Goal: Task Accomplishment & Management: Complete application form

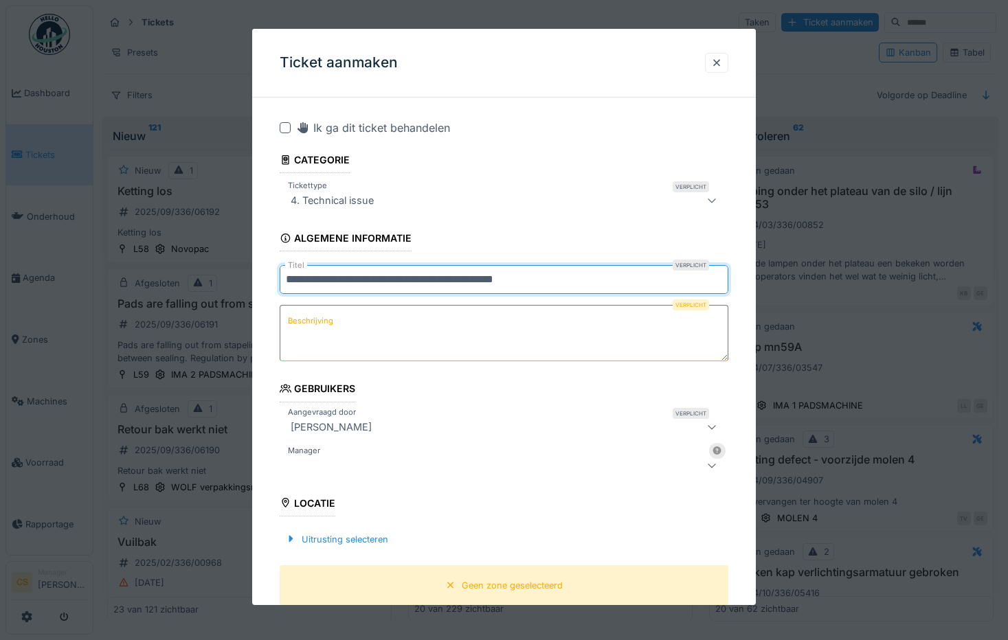
drag, startPoint x: 560, startPoint y: 280, endPoint x: 221, endPoint y: 280, distance: 339.4
click at [221, 280] on div "**********" at bounding box center [550, 319] width 915 height 638
type input "**********"
click at [411, 319] on textarea "Beschrijving" at bounding box center [504, 333] width 449 height 56
paste textarea "**********"
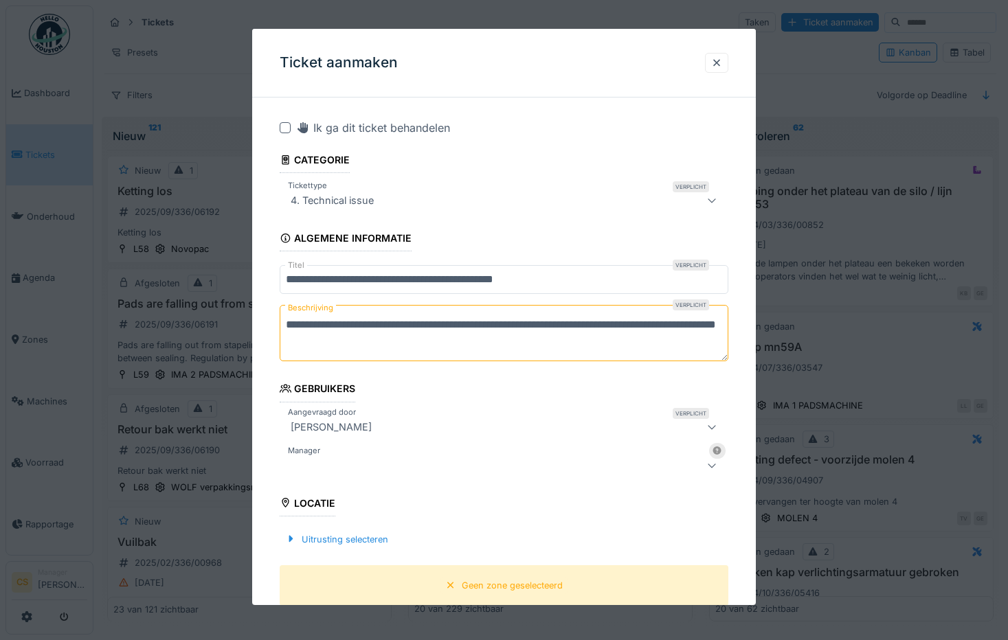
type textarea "**********"
click at [717, 468] on icon at bounding box center [711, 465] width 11 height 9
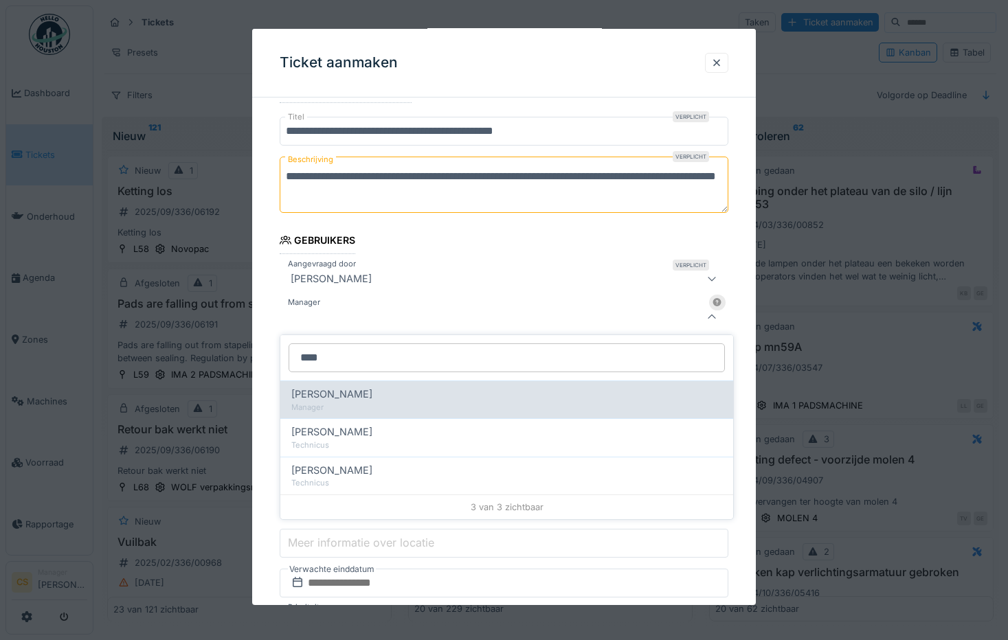
type input "****"
click at [478, 395] on div "[PERSON_NAME]" at bounding box center [506, 394] width 431 height 15
type input "****"
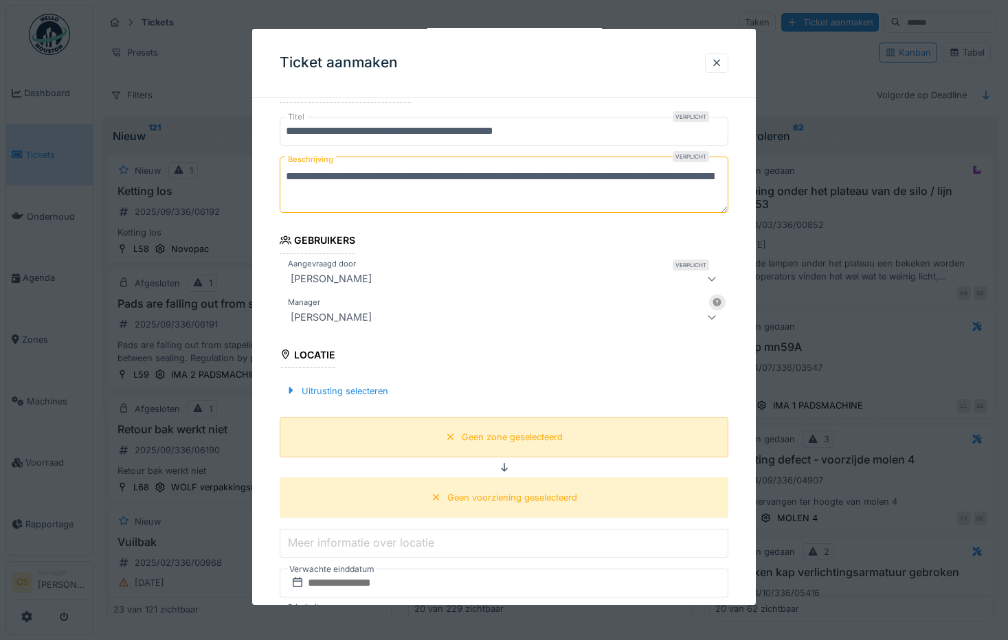
click at [515, 436] on div "Geen zone geselecteerd" at bounding box center [512, 437] width 101 height 13
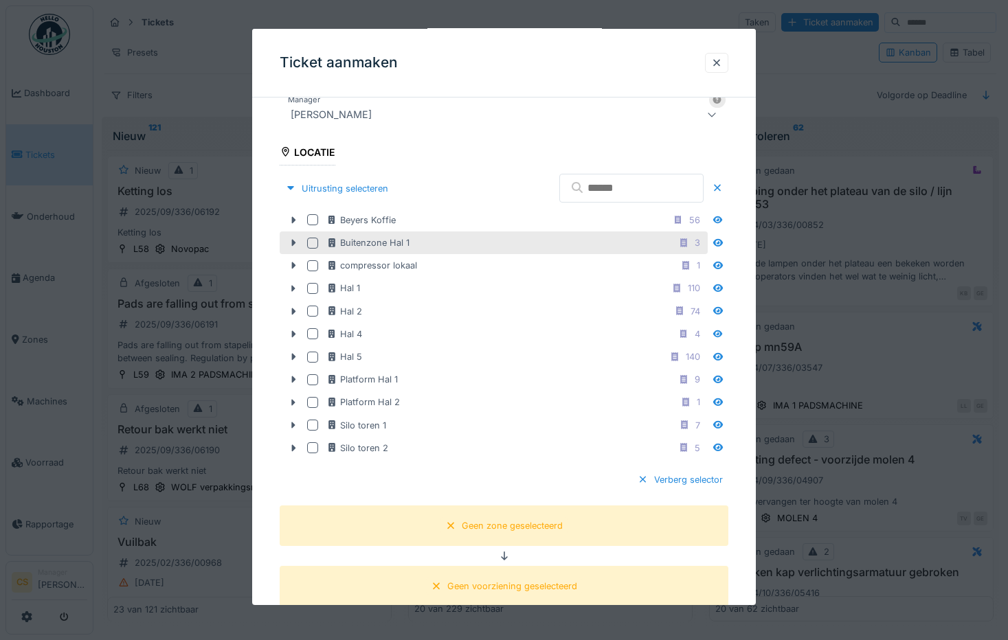
scroll to position [355, 0]
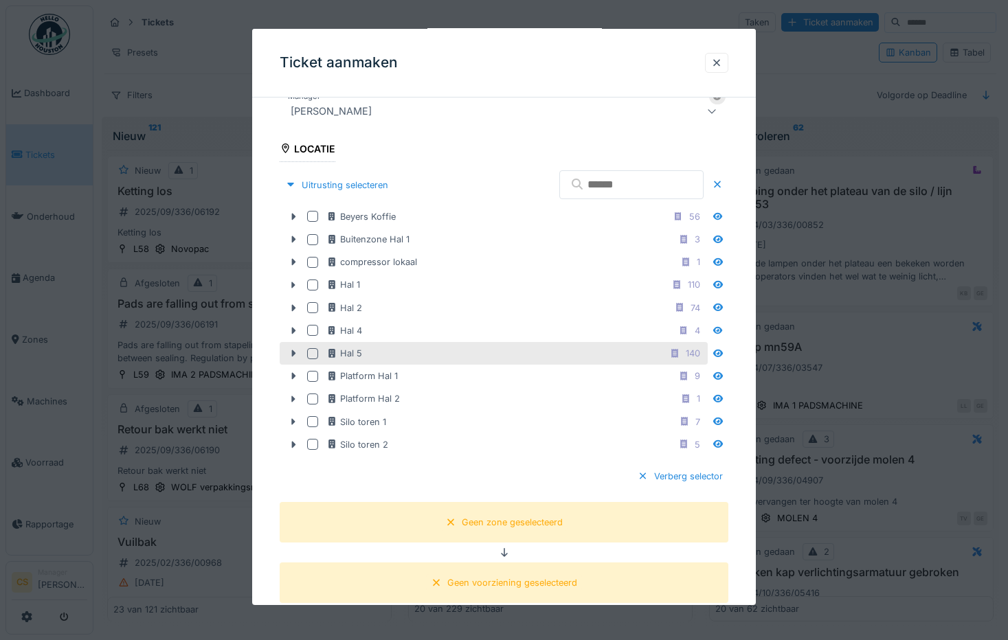
click at [312, 353] on div at bounding box center [312, 353] width 11 height 11
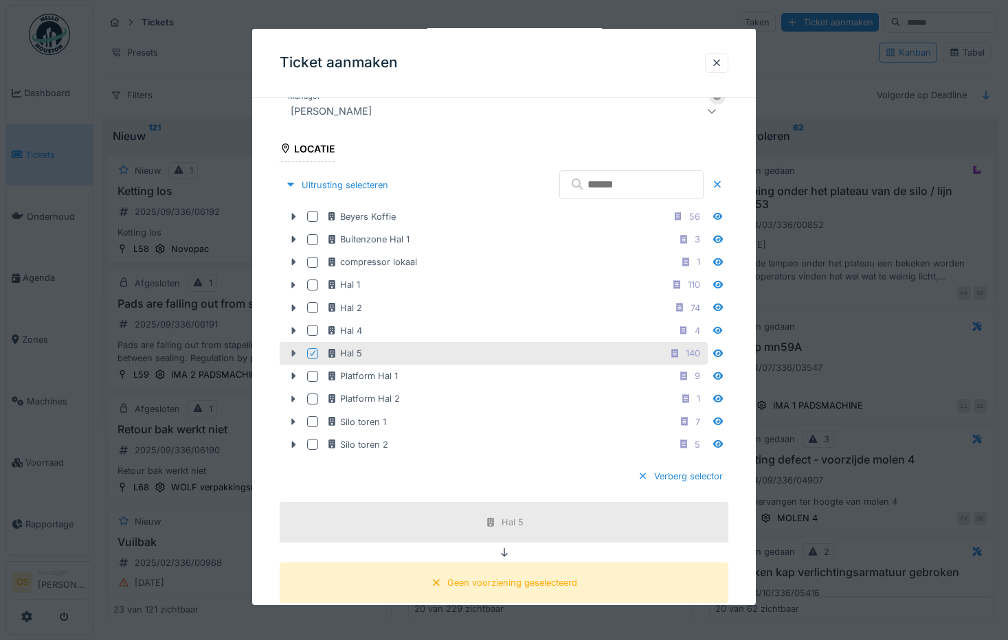
click at [293, 352] on icon at bounding box center [293, 353] width 4 height 7
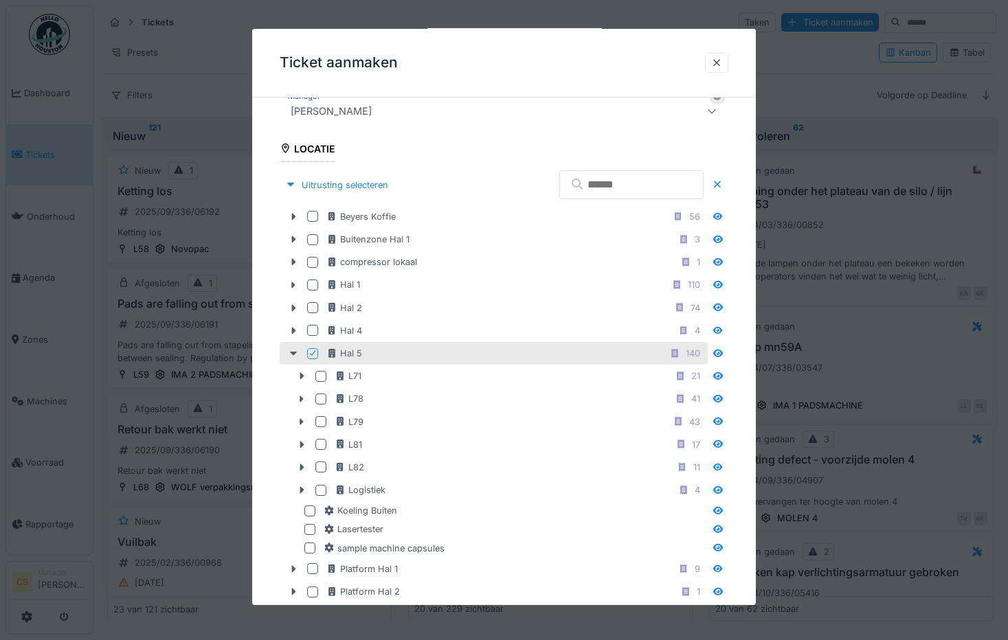
scroll to position [423, 0]
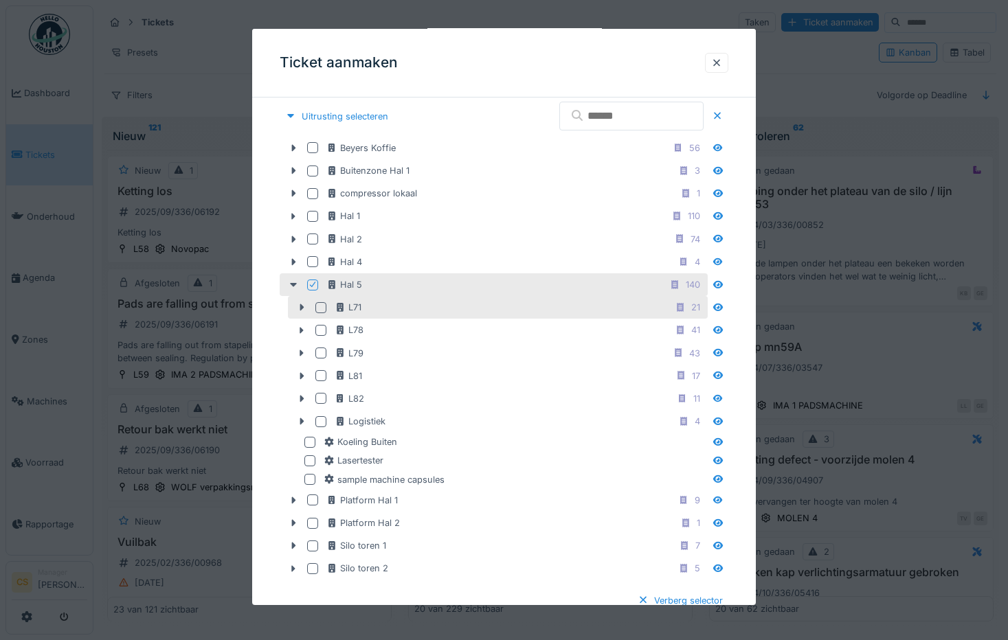
click at [320, 307] on div at bounding box center [320, 307] width 11 height 11
click at [299, 310] on icon at bounding box center [301, 307] width 11 height 9
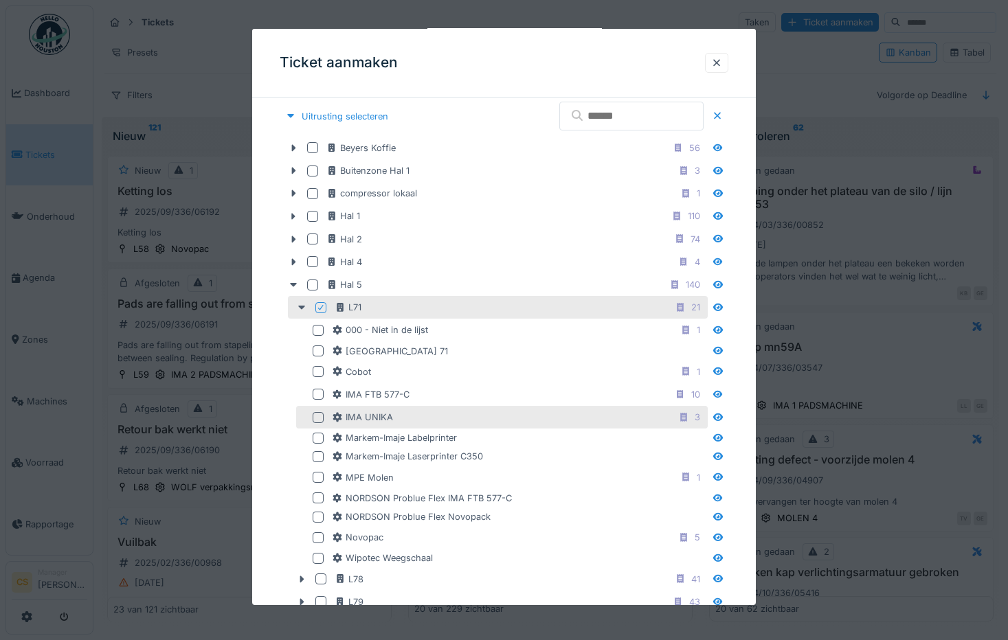
click at [397, 418] on div "IMA UNIKA 3" at bounding box center [519, 417] width 374 height 17
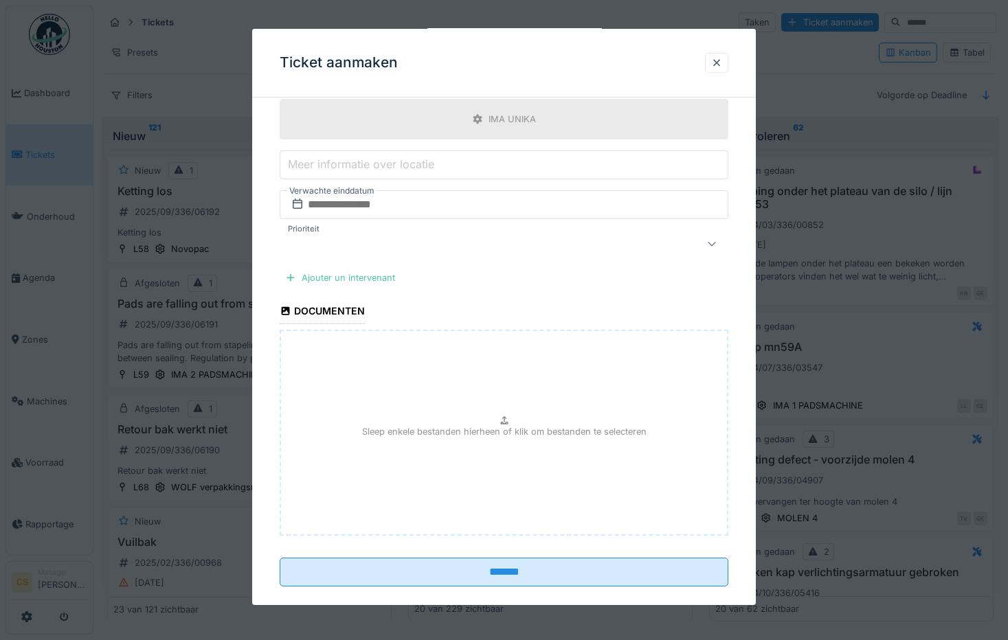
scroll to position [1280, 0]
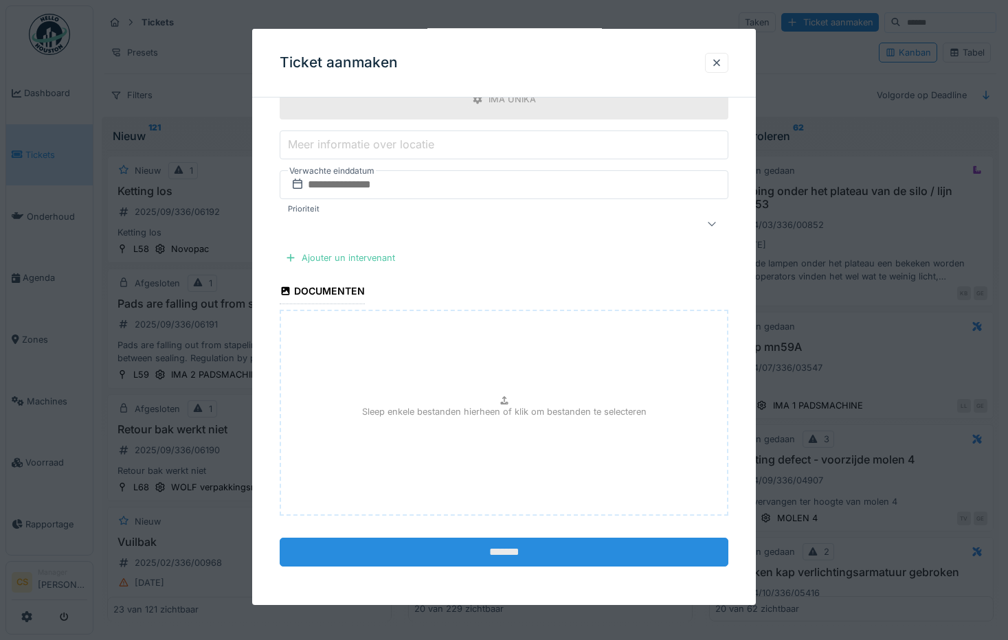
click at [498, 552] on input "*******" at bounding box center [504, 552] width 449 height 29
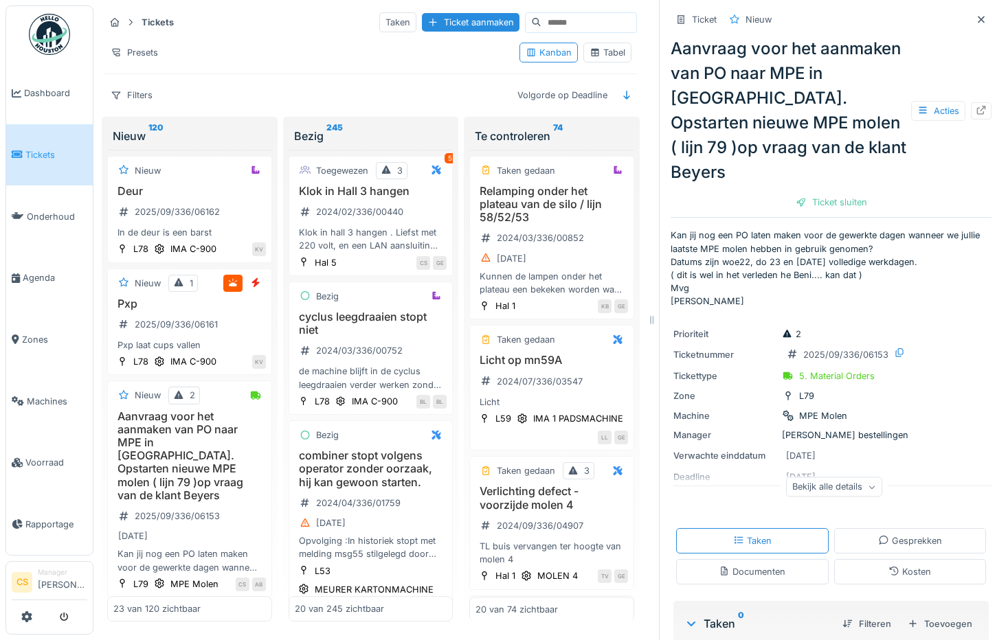
click at [541, 25] on input at bounding box center [588, 22] width 95 height 19
type input "****"
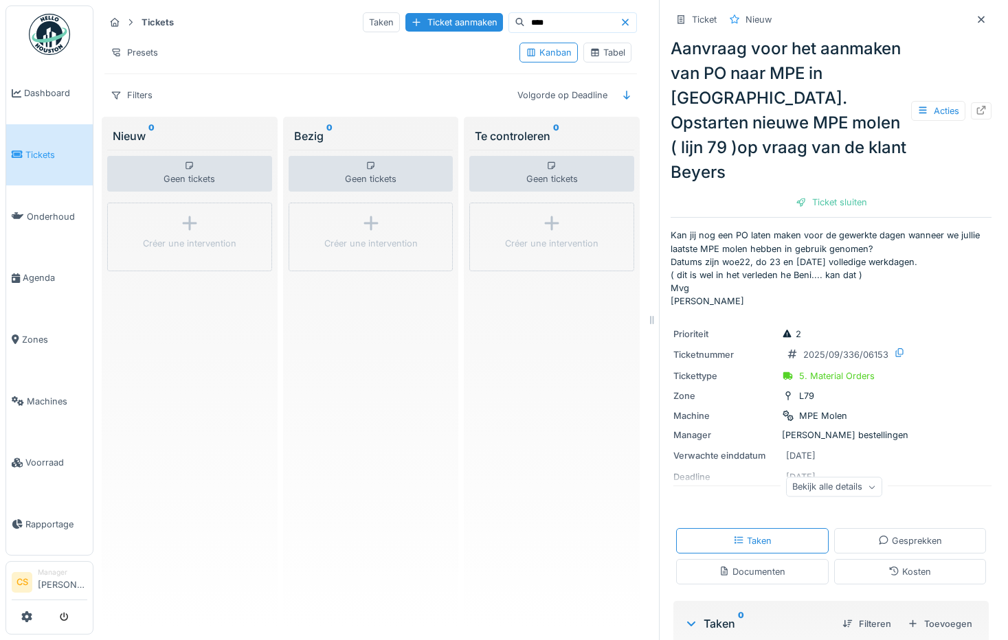
click at [353, 43] on div "Presets" at bounding box center [306, 53] width 404 height 20
click at [52, 144] on link "Tickets" at bounding box center [49, 155] width 87 height 62
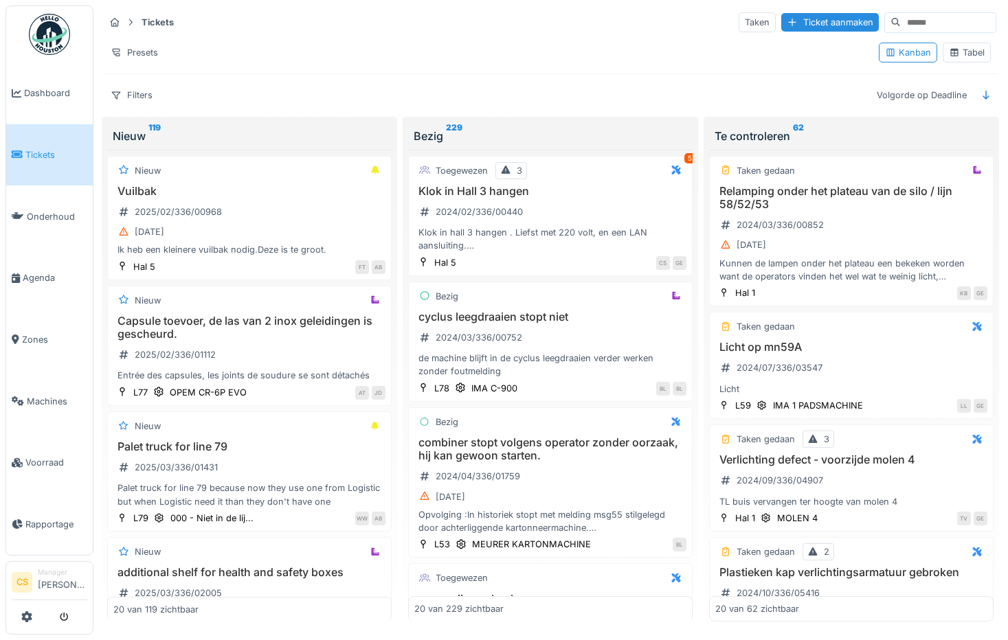
click at [971, 48] on div "Tabel" at bounding box center [967, 52] width 36 height 13
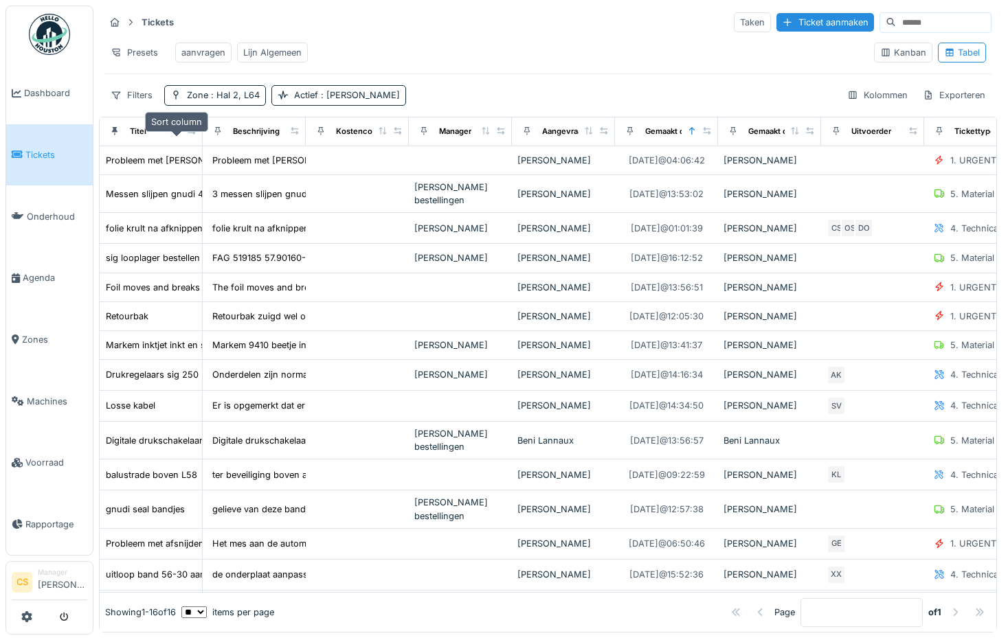
click at [177, 135] on icon at bounding box center [177, 131] width 10 height 8
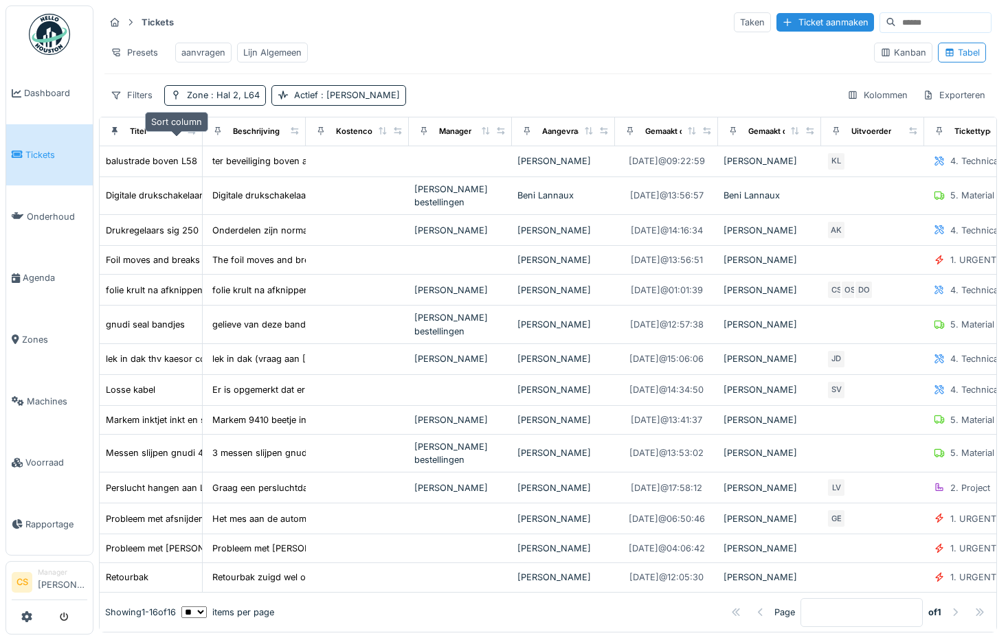
click at [177, 135] on icon at bounding box center [176, 131] width 5 height 8
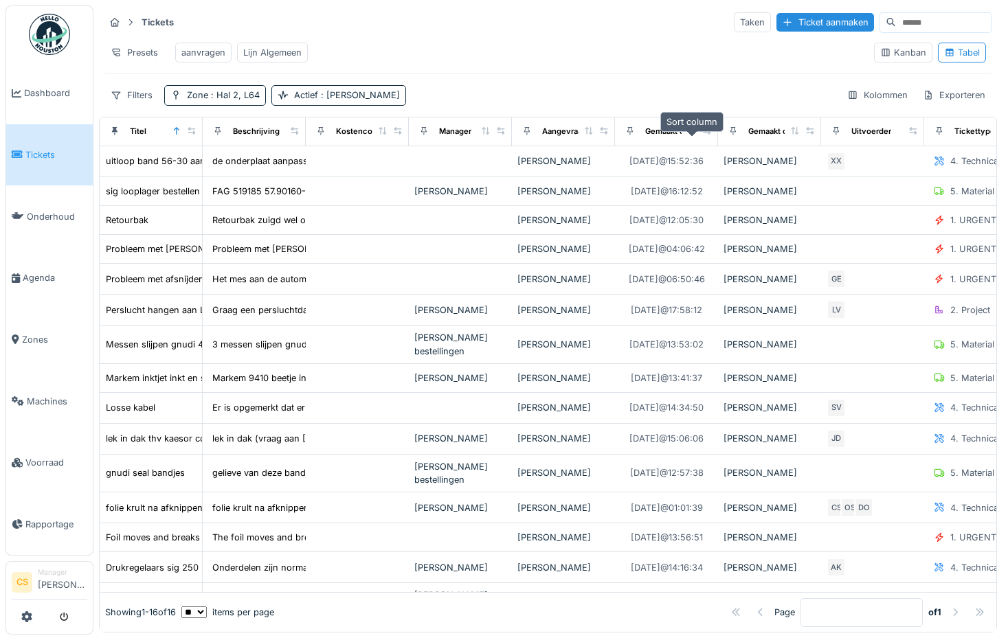
click at [690, 135] on icon at bounding box center [692, 131] width 8 height 8
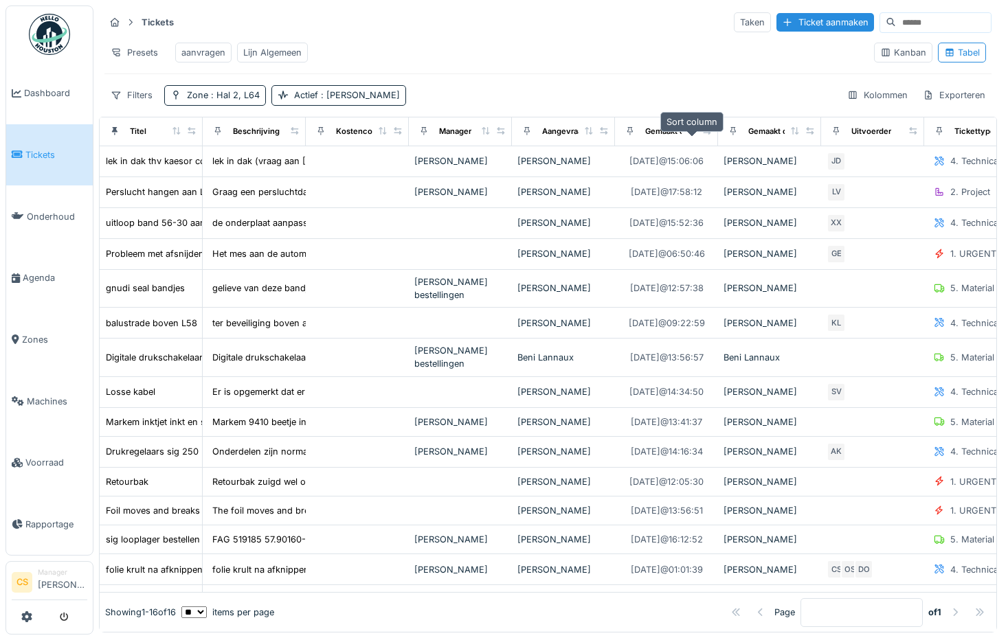
click at [694, 135] on icon at bounding box center [692, 131] width 10 height 8
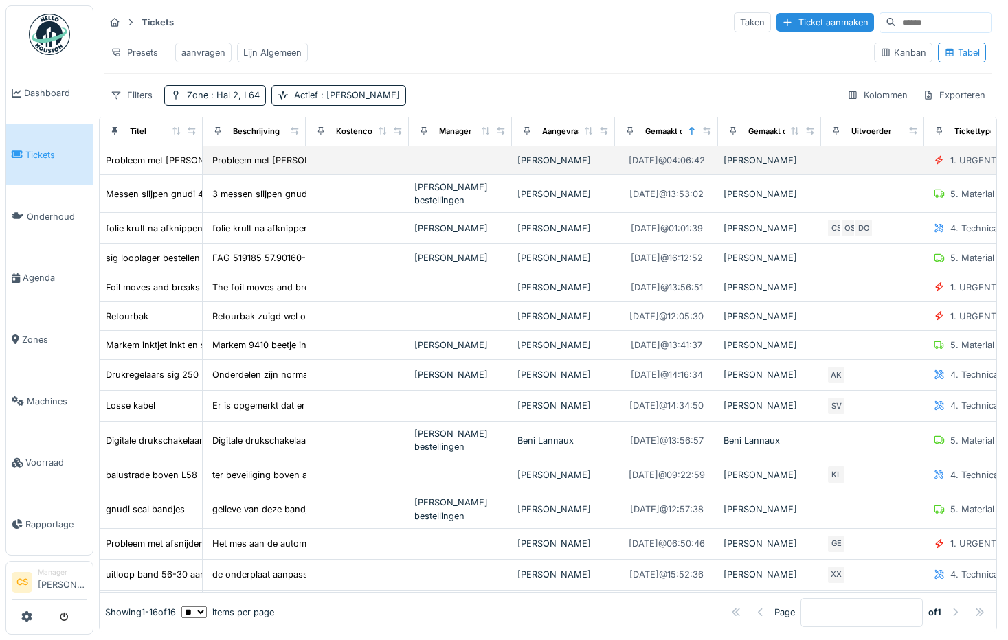
click at [543, 167] on div "[PERSON_NAME]" at bounding box center [563, 160] width 92 height 13
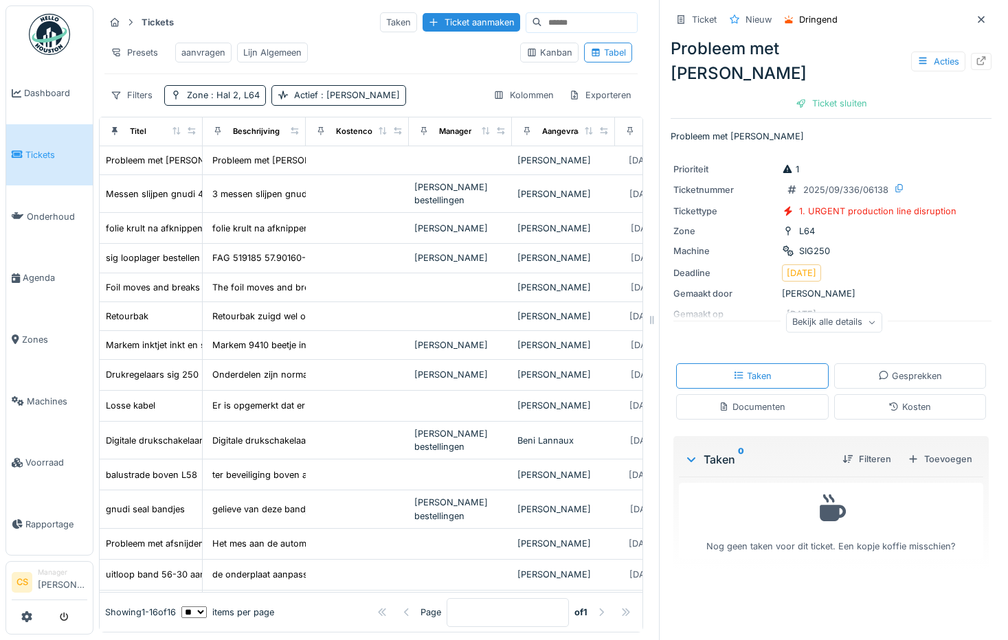
scroll to position [10, 0]
click at [764, 363] on div "Taken" at bounding box center [752, 375] width 153 height 25
click at [922, 370] on div "Gesprekken" at bounding box center [910, 376] width 64 height 13
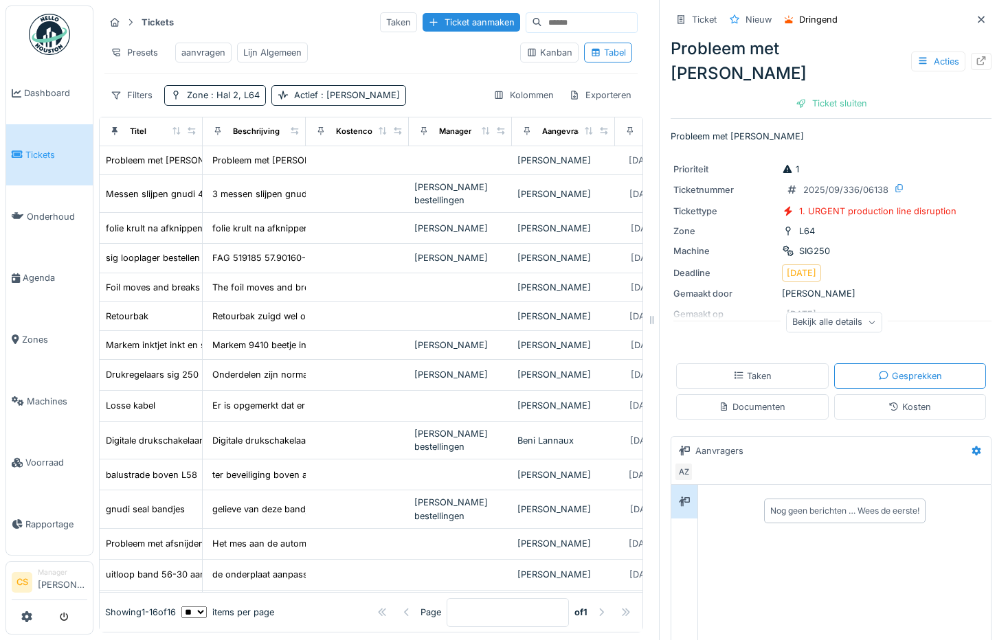
click at [772, 401] on div "Documenten" at bounding box center [752, 407] width 67 height 13
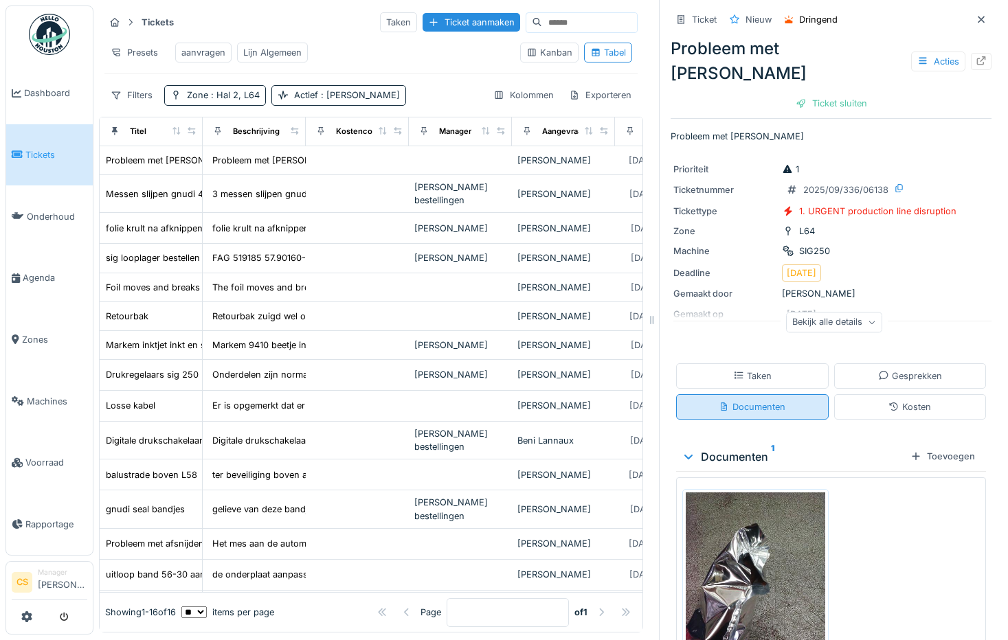
scroll to position [78, 0]
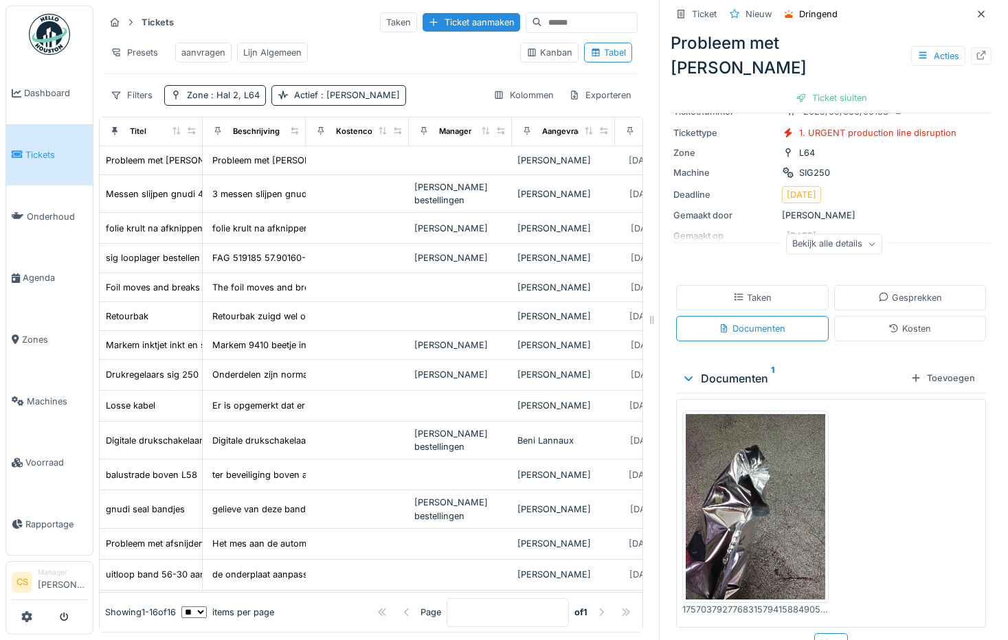
click at [741, 427] on img at bounding box center [755, 507] width 139 height 186
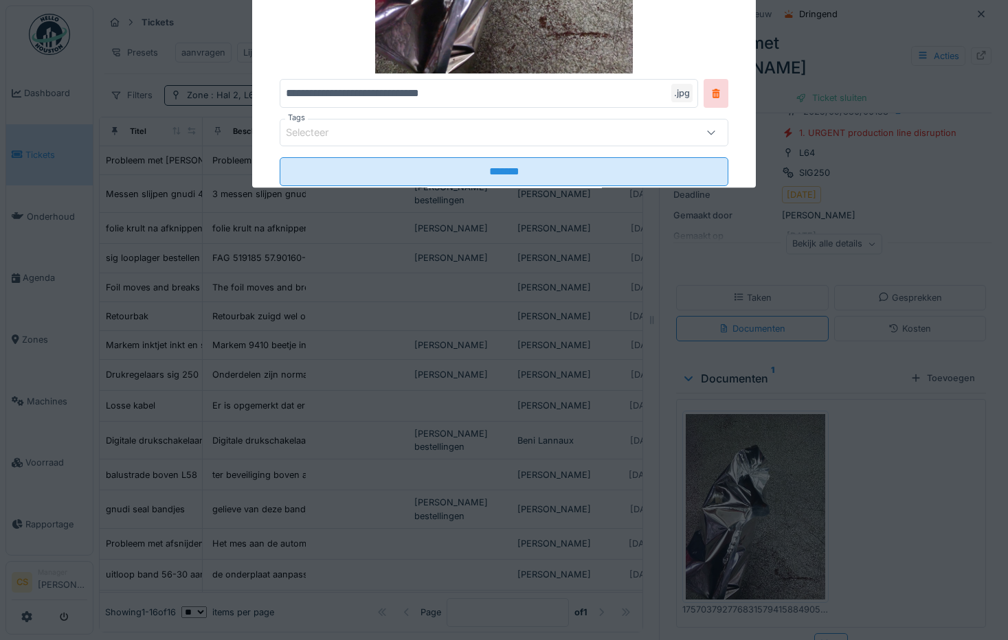
click at [741, 427] on div at bounding box center [504, 320] width 1008 height 640
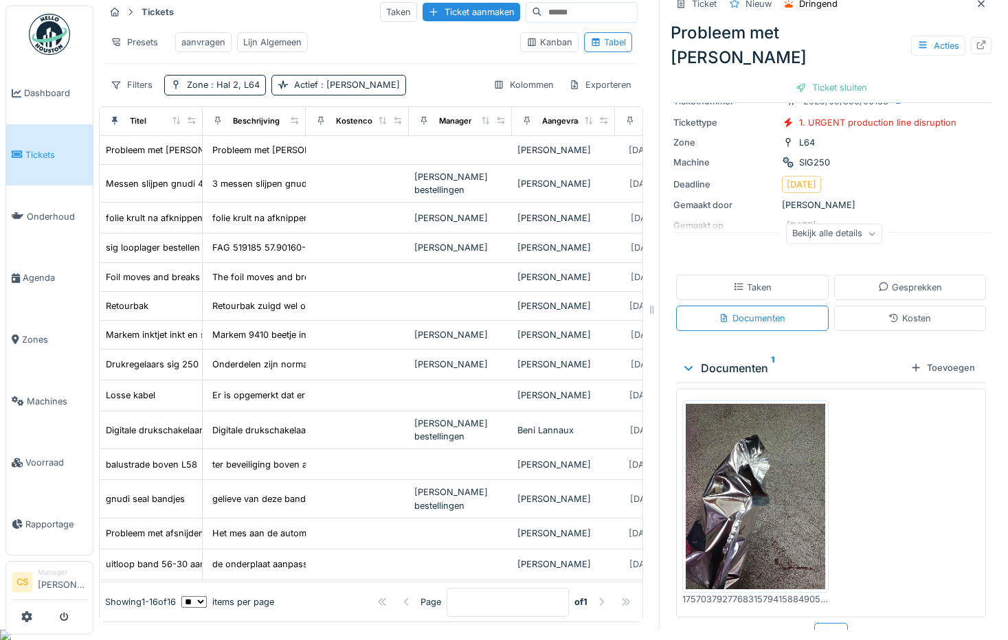
click at [741, 427] on img at bounding box center [755, 497] width 139 height 186
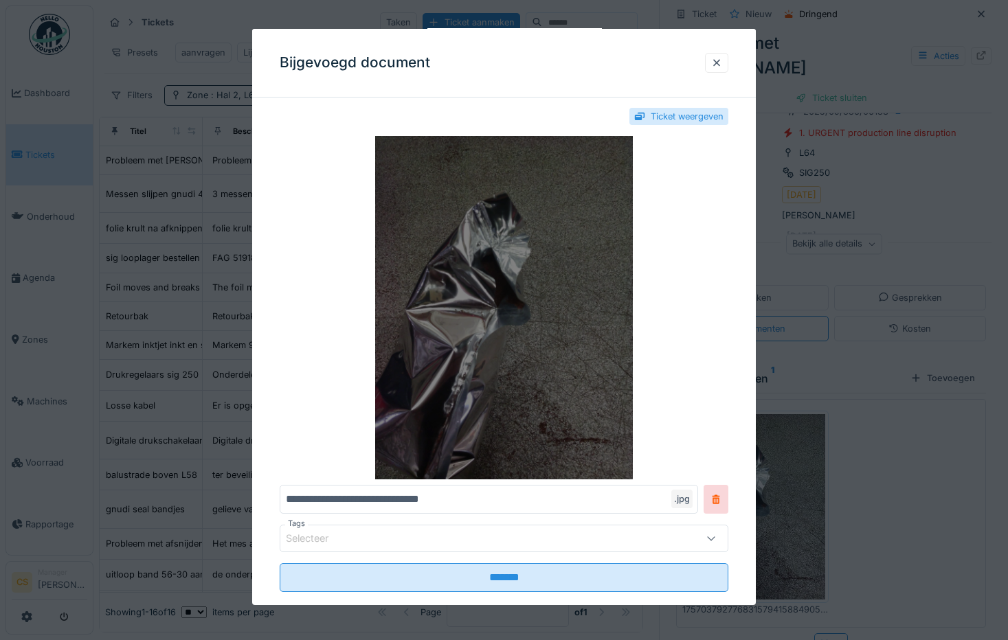
scroll to position [0, 0]
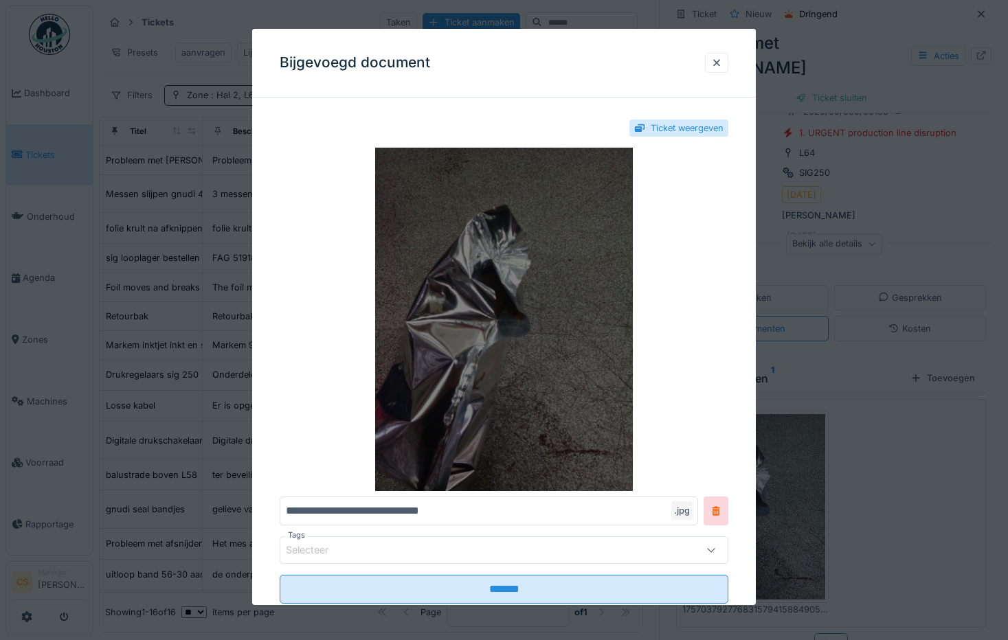
click at [596, 395] on img at bounding box center [504, 320] width 449 height 344
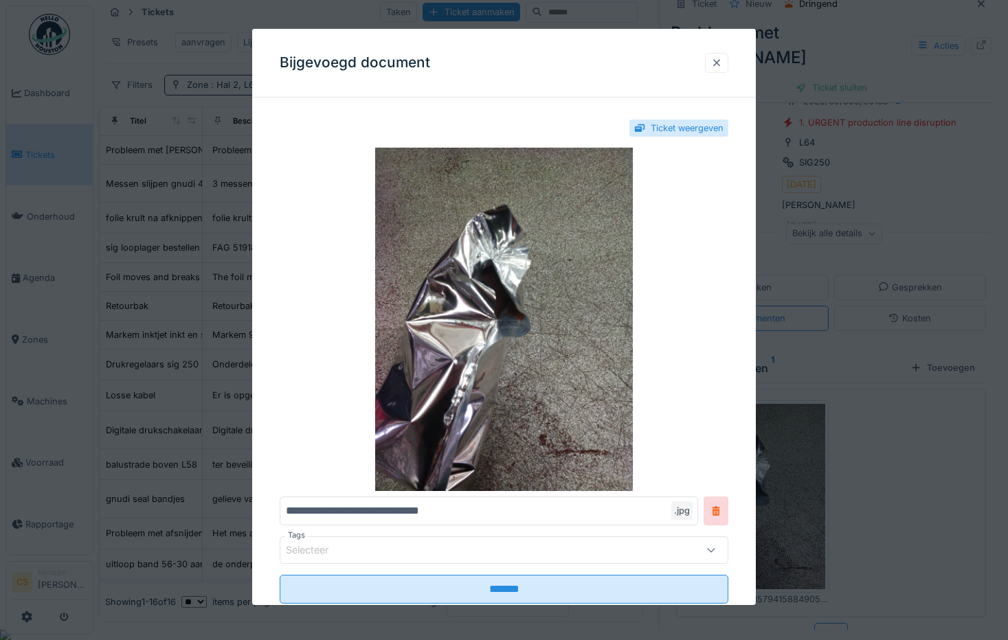
click at [722, 60] on div at bounding box center [716, 62] width 11 height 13
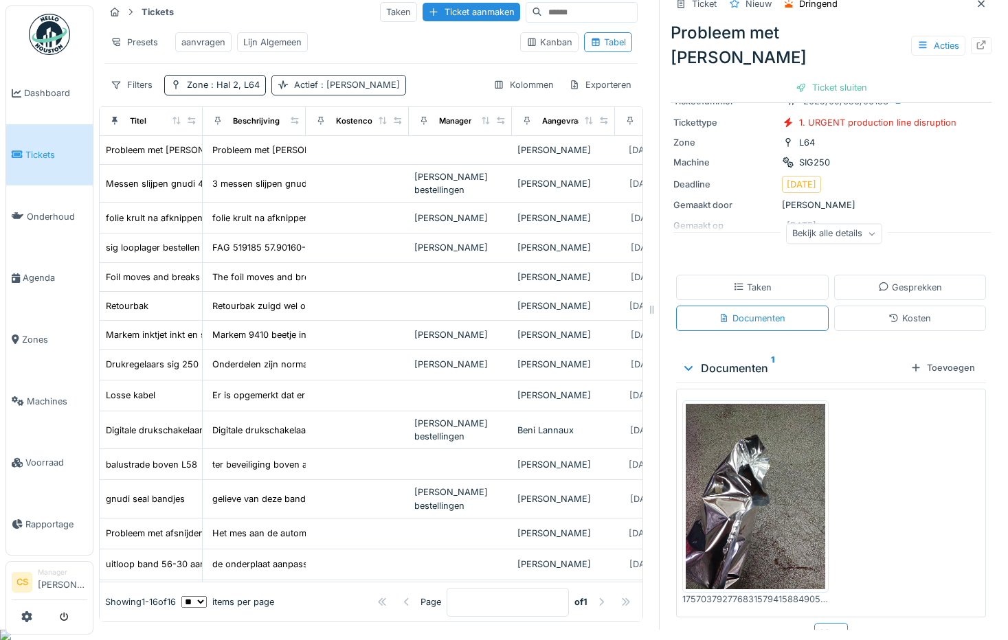
click at [310, 91] on div "Actief : [PERSON_NAME]" at bounding box center [347, 84] width 106 height 13
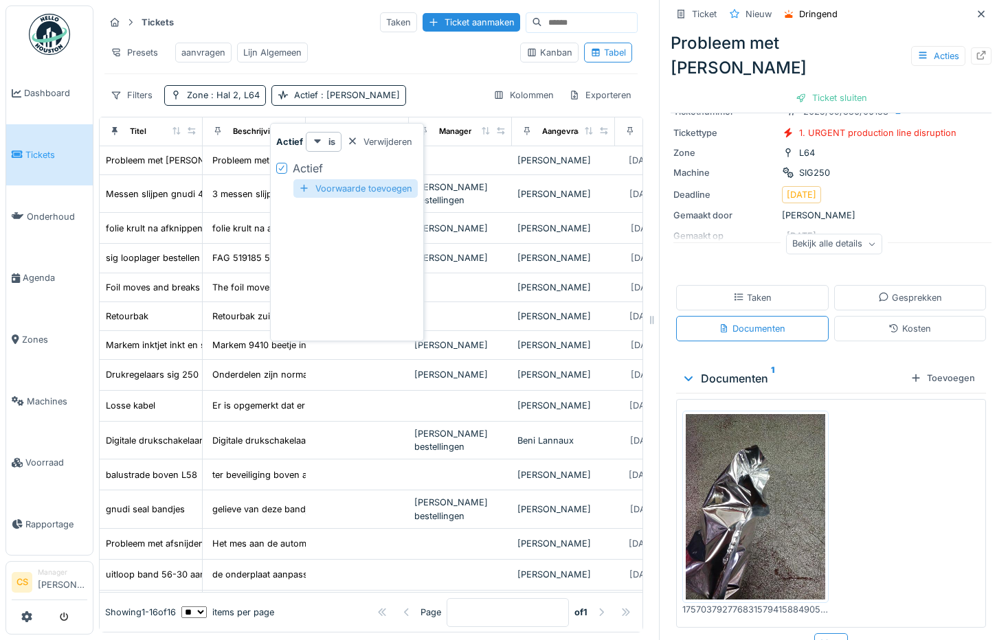
click at [305, 182] on div at bounding box center [304, 188] width 11 height 13
click at [410, 80] on div "Tickets Taken Ticket aanmaken Presets aanvragen Lijn Algemeen Kanban Tabel Filt…" at bounding box center [371, 58] width 544 height 106
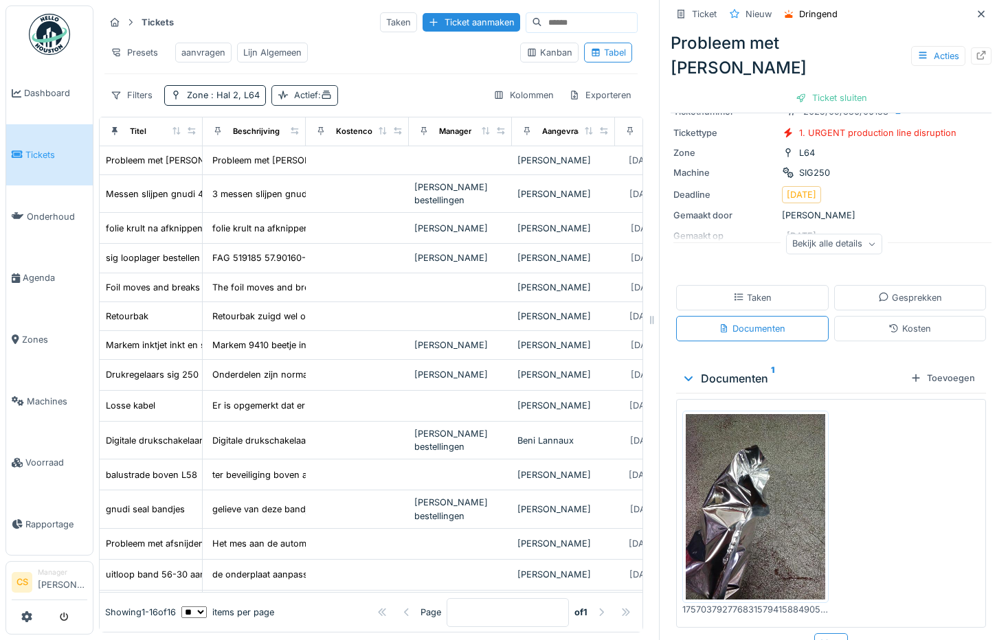
click at [303, 90] on div "Actief :" at bounding box center [313, 95] width 38 height 13
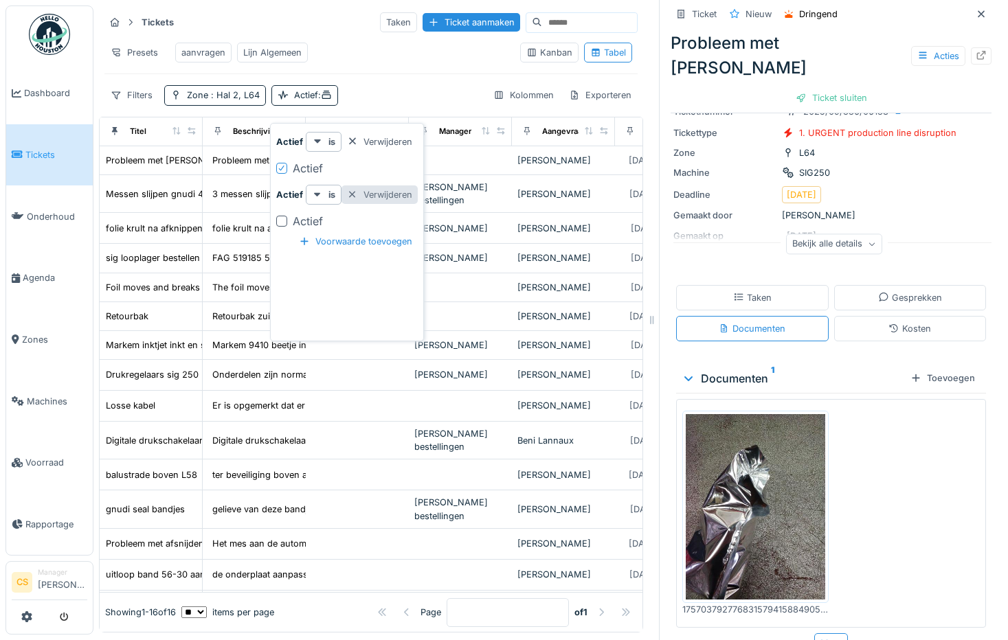
click at [352, 188] on div at bounding box center [352, 194] width 11 height 13
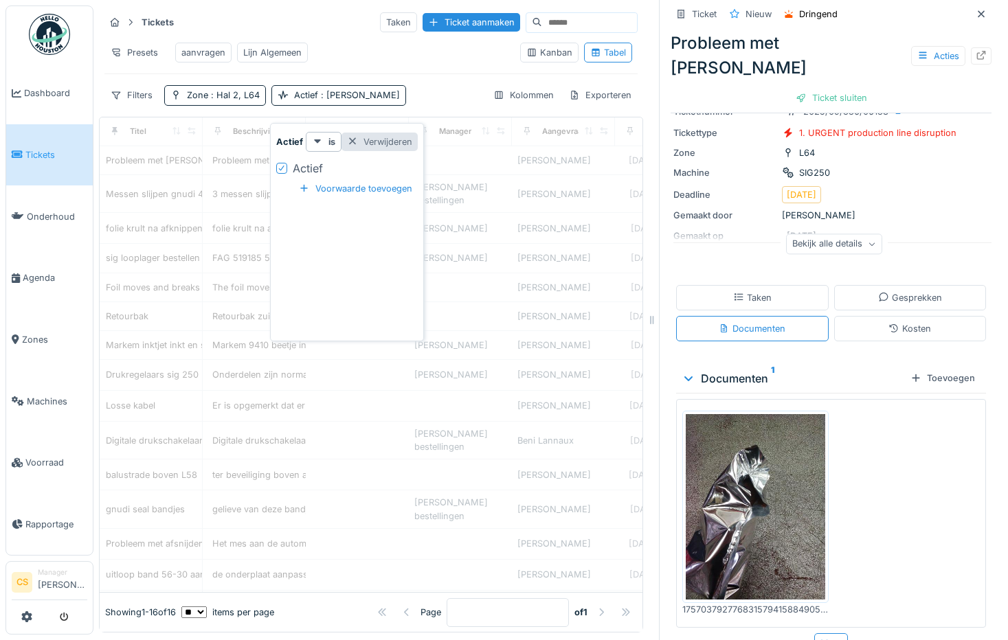
click at [353, 135] on div at bounding box center [352, 141] width 11 height 13
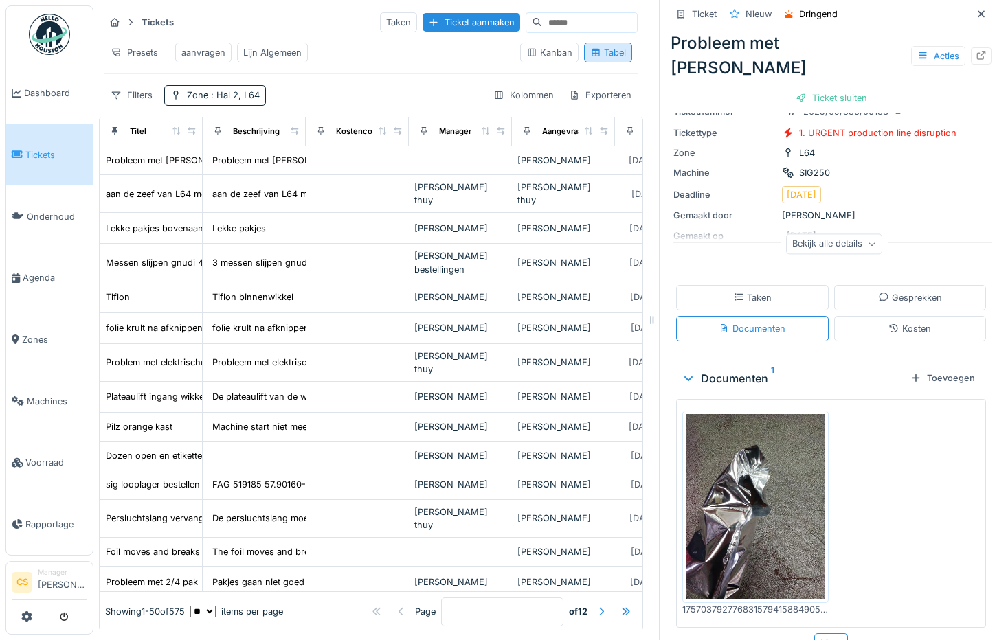
click at [603, 52] on div "Tabel" at bounding box center [608, 52] width 36 height 13
click at [240, 97] on span ": Hal 2, L64" at bounding box center [234, 95] width 52 height 10
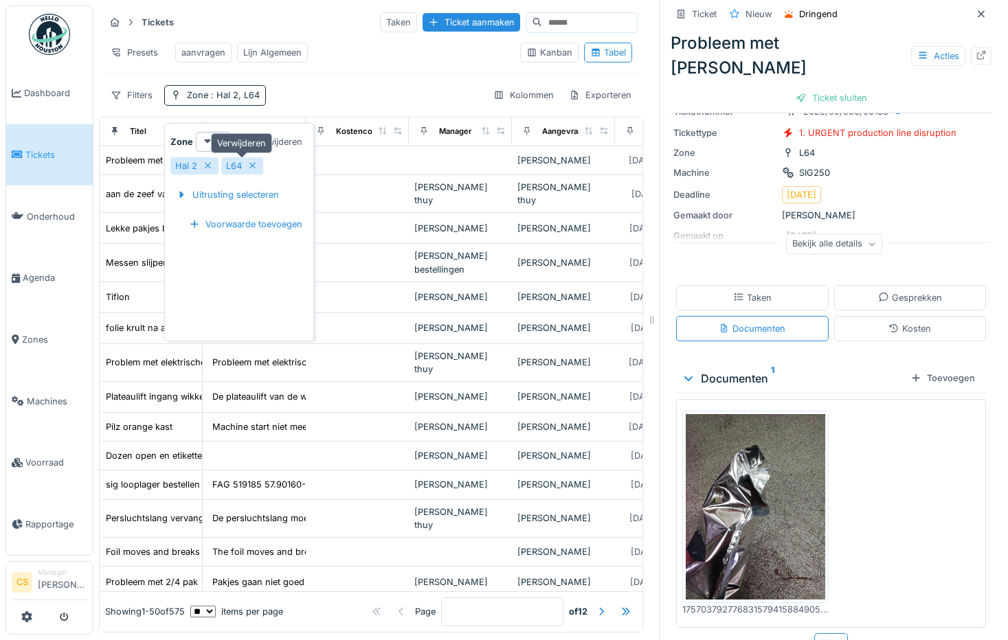
click at [253, 161] on icon at bounding box center [252, 165] width 11 height 9
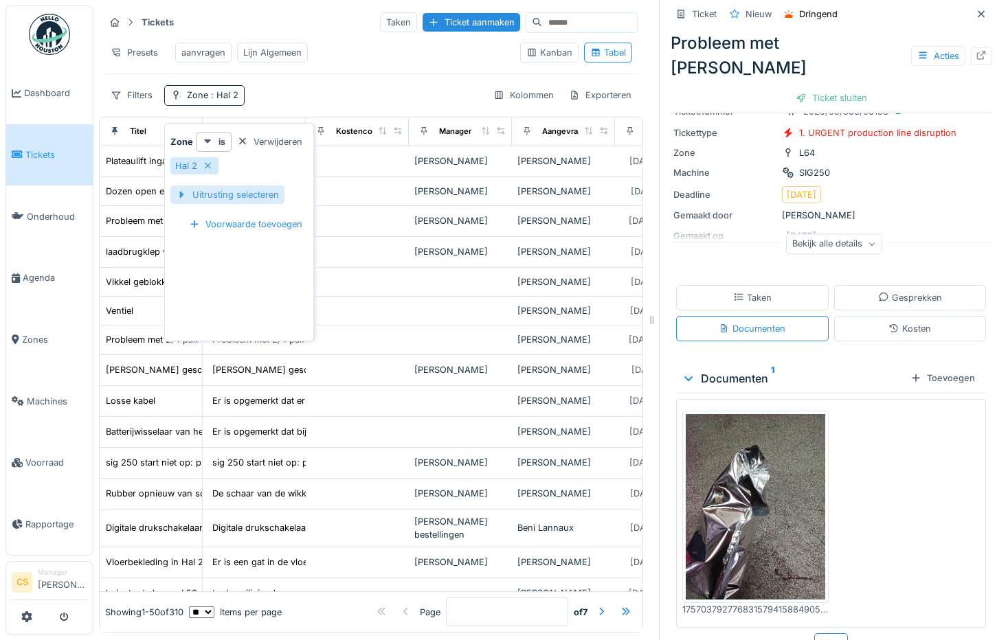
click at [223, 187] on div "Uitrusting selecteren" at bounding box center [227, 195] width 114 height 19
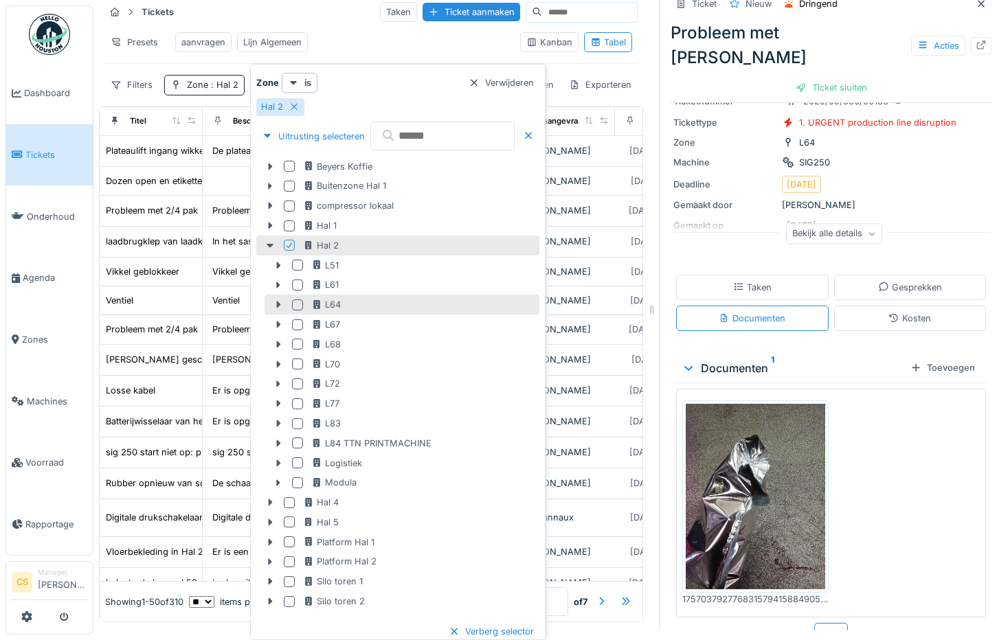
click at [295, 303] on div at bounding box center [297, 305] width 11 height 11
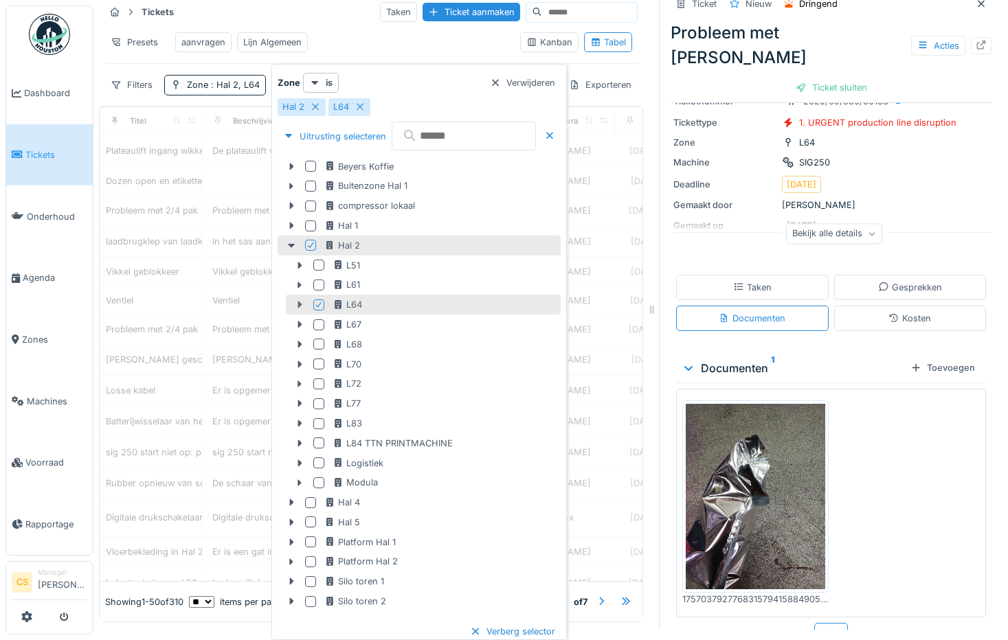
click at [300, 306] on icon at bounding box center [300, 305] width 4 height 7
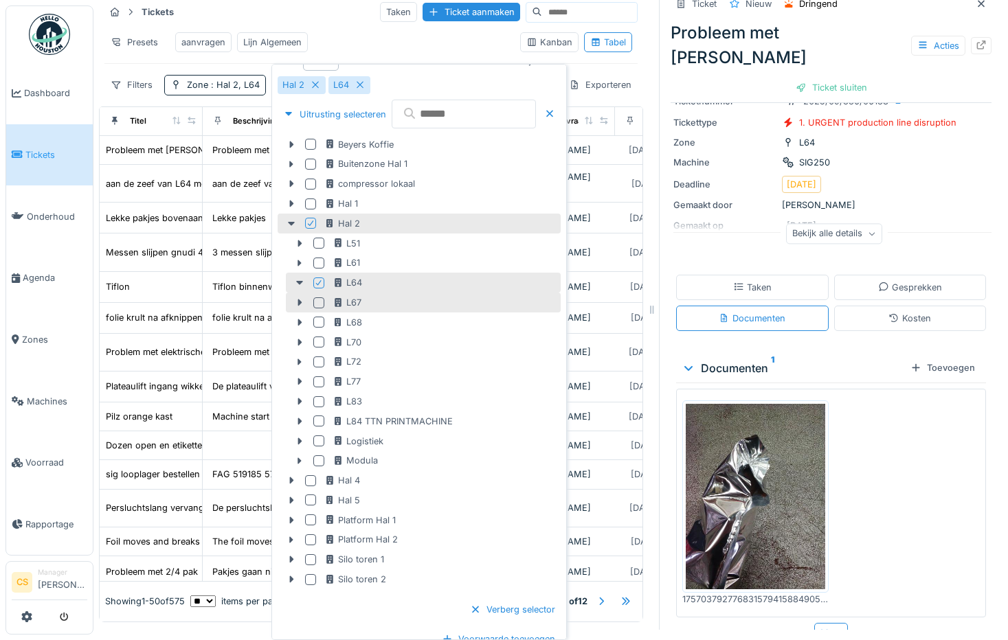
scroll to position [34, 0]
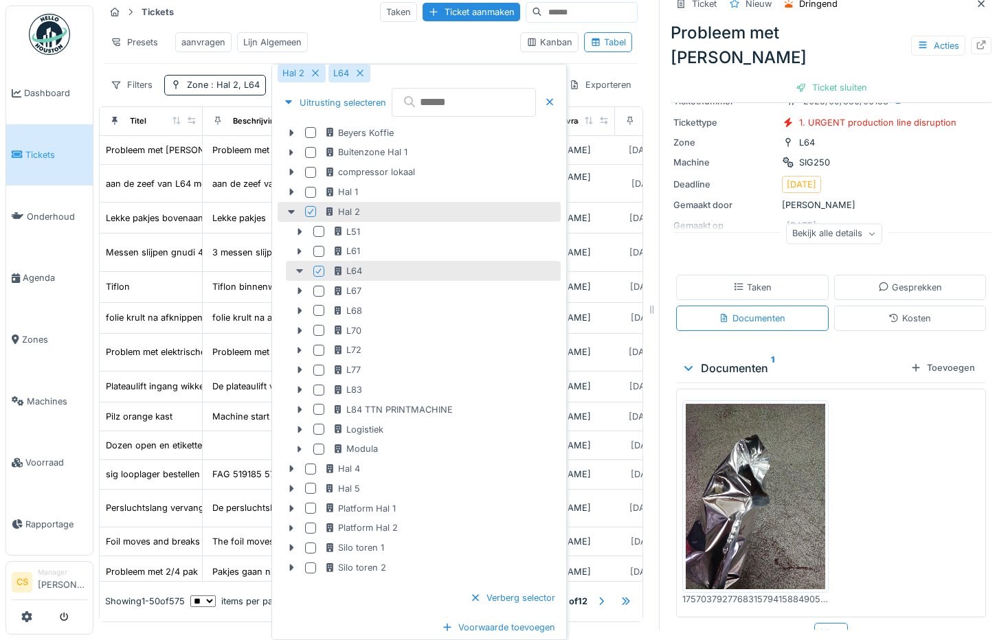
click at [298, 270] on icon at bounding box center [299, 271] width 7 height 4
click at [559, 597] on div "Verberg selector" at bounding box center [512, 598] width 96 height 19
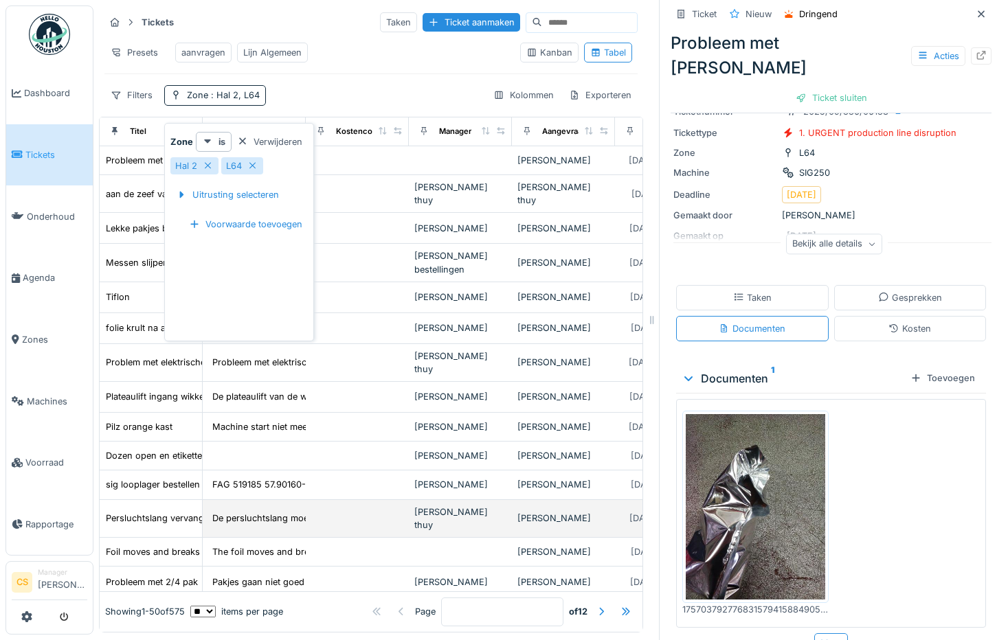
scroll to position [0, 0]
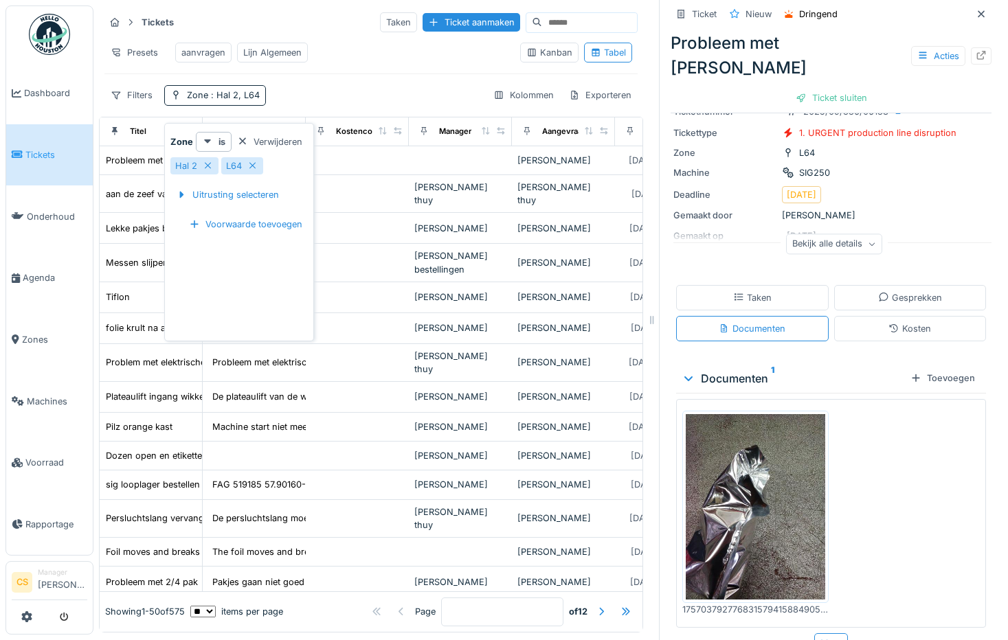
click at [273, 267] on div "Zone is Verwijderen Hal 2 L64 Uitrusting selecteren Voorwaarde toevoegen" at bounding box center [239, 235] width 143 height 206
click at [347, 51] on div "Presets aanvragen Lijn Algemeen" at bounding box center [306, 52] width 405 height 31
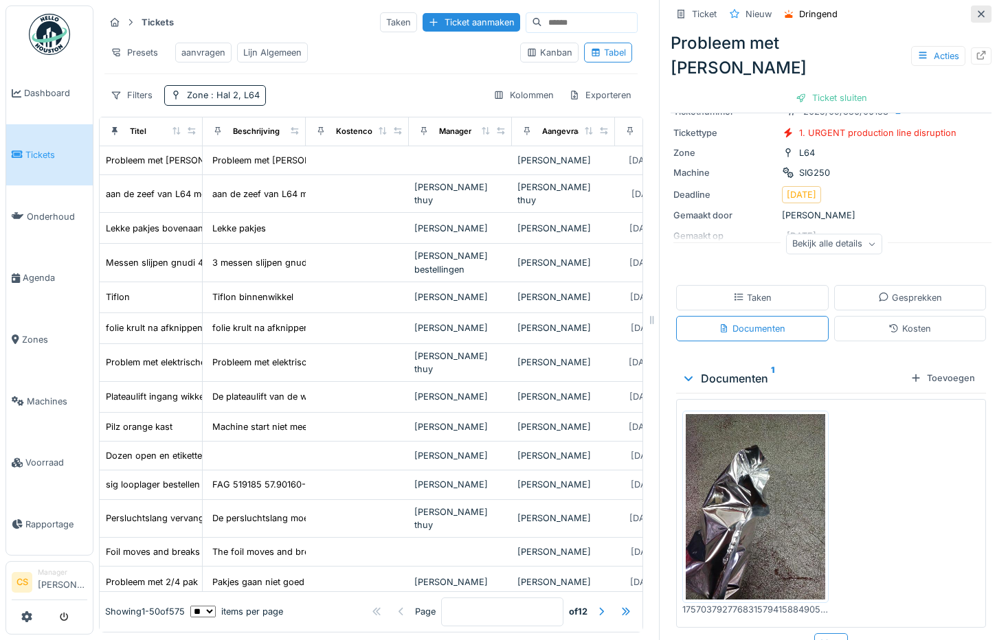
click at [978, 10] on icon at bounding box center [981, 13] width 7 height 7
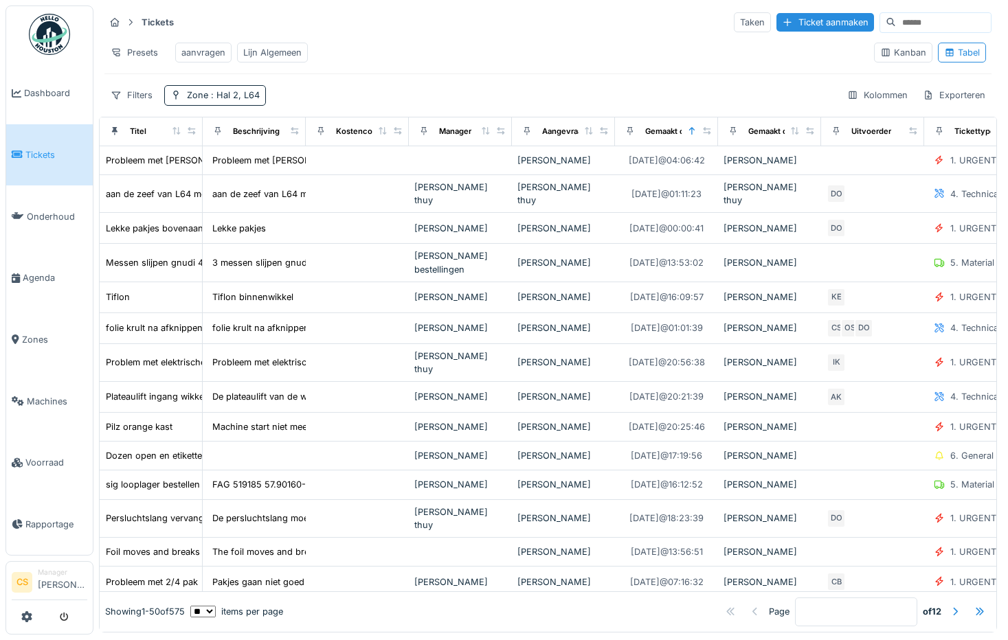
scroll to position [8, 0]
click at [953, 51] on div "Tabel" at bounding box center [962, 52] width 36 height 13
click at [235, 98] on span ": Hal 2, L64" at bounding box center [234, 95] width 52 height 10
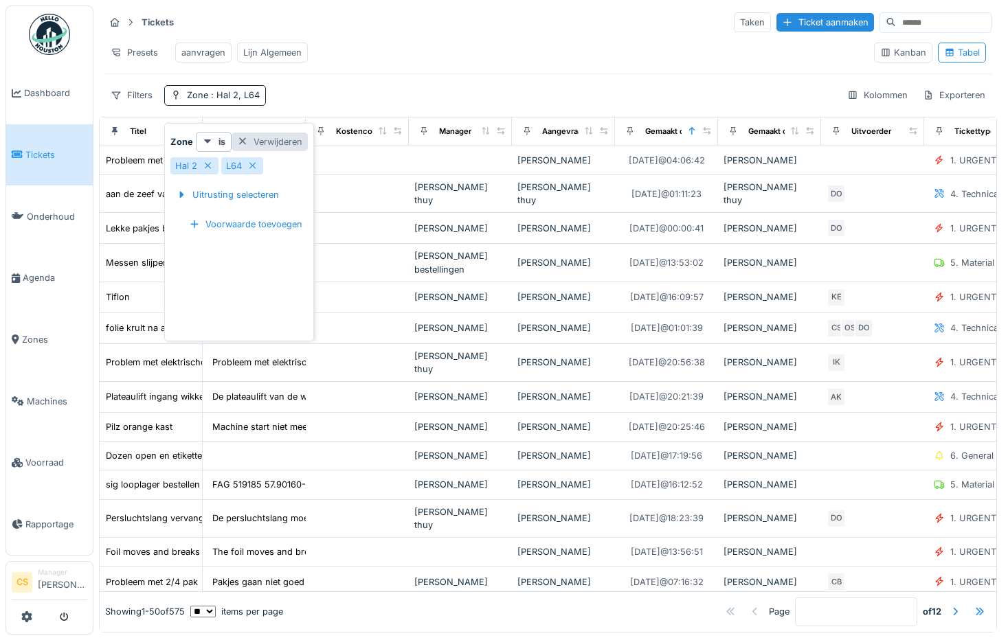
click at [242, 135] on div at bounding box center [242, 141] width 11 height 13
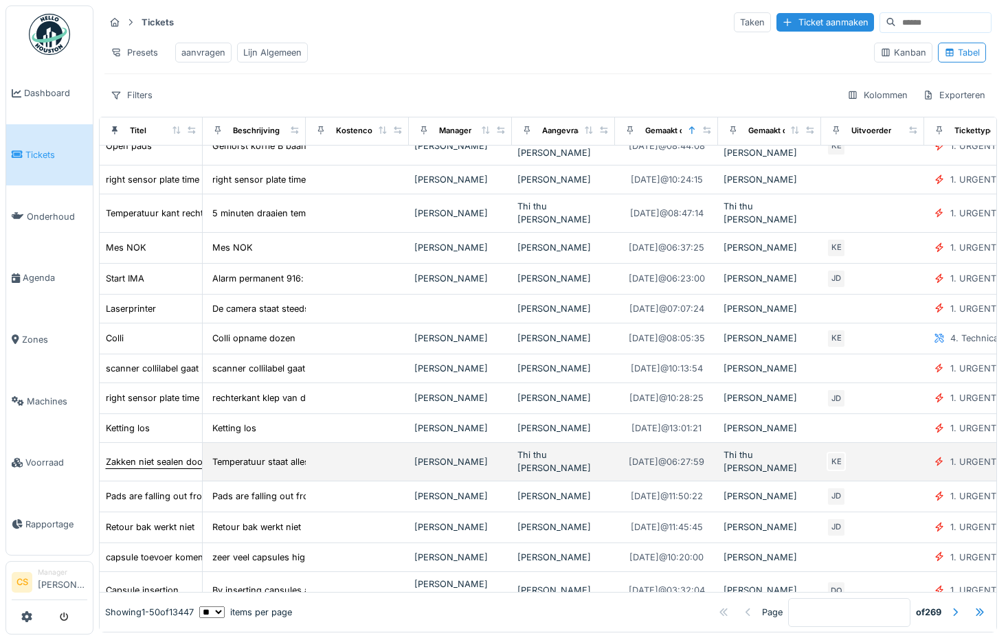
scroll to position [0, 0]
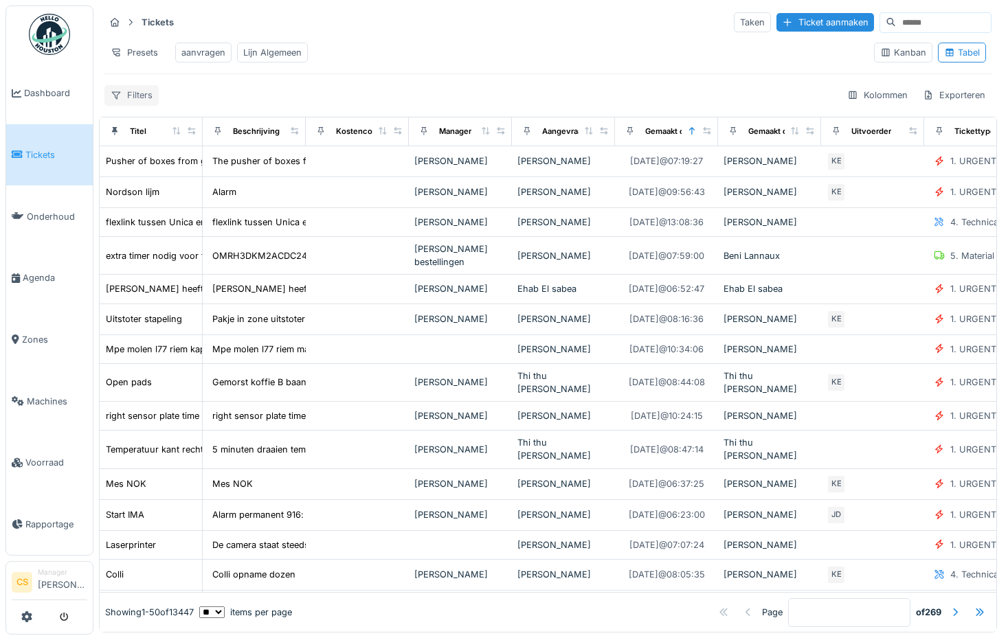
click at [131, 105] on div "Filters" at bounding box center [131, 95] width 54 height 20
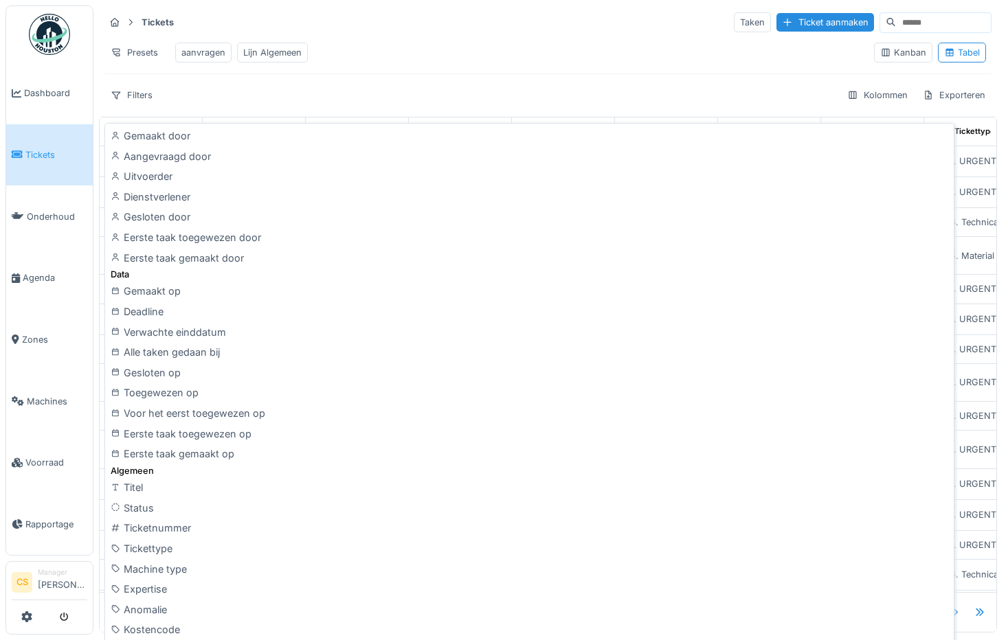
scroll to position [275, 0]
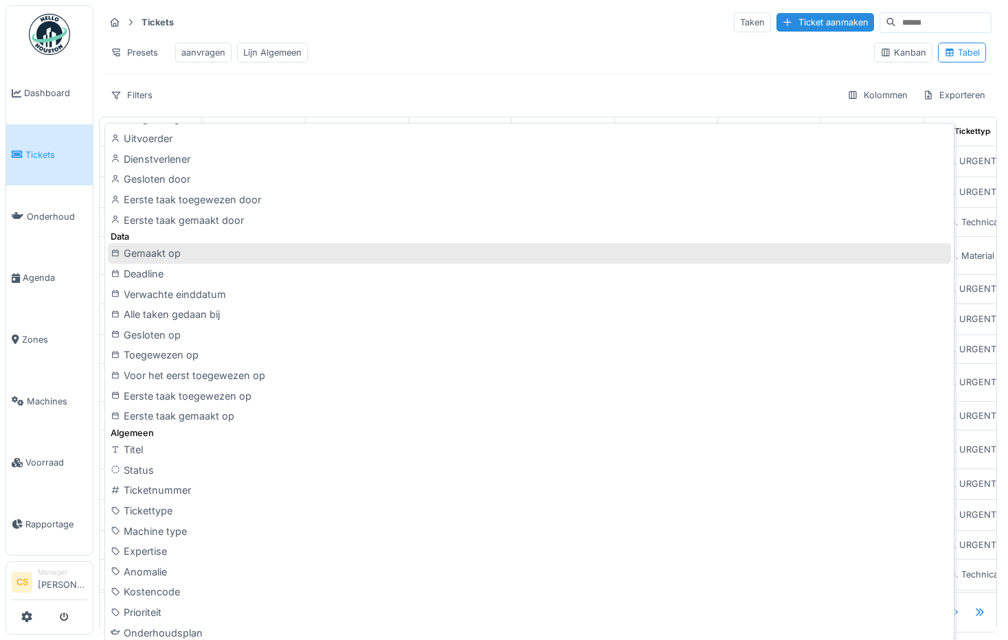
click at [174, 255] on div "Gemaakt op" at bounding box center [529, 253] width 843 height 21
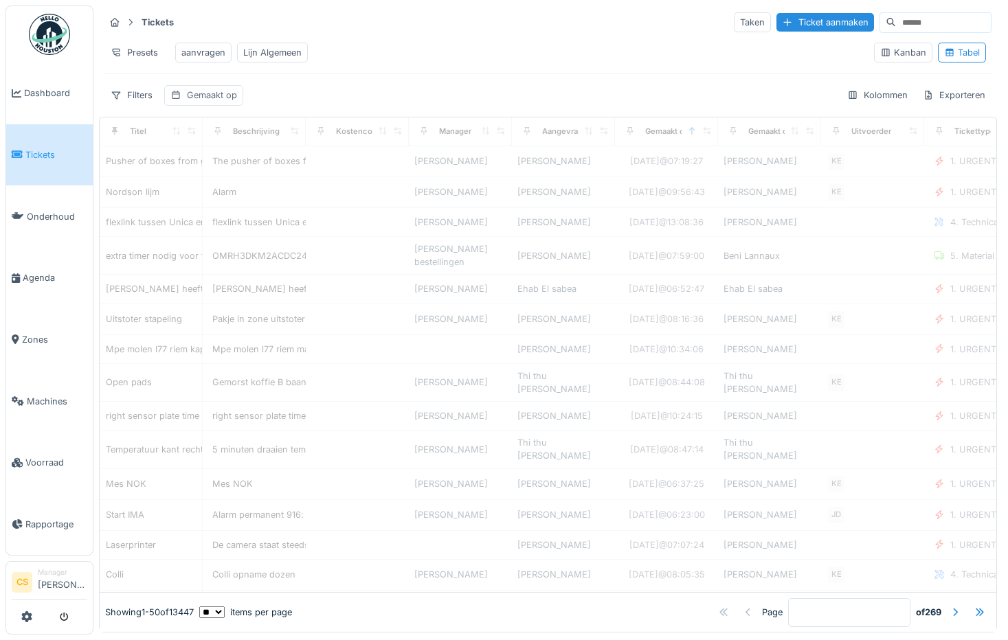
click at [212, 102] on div "Gemaakt op" at bounding box center [212, 95] width 50 height 13
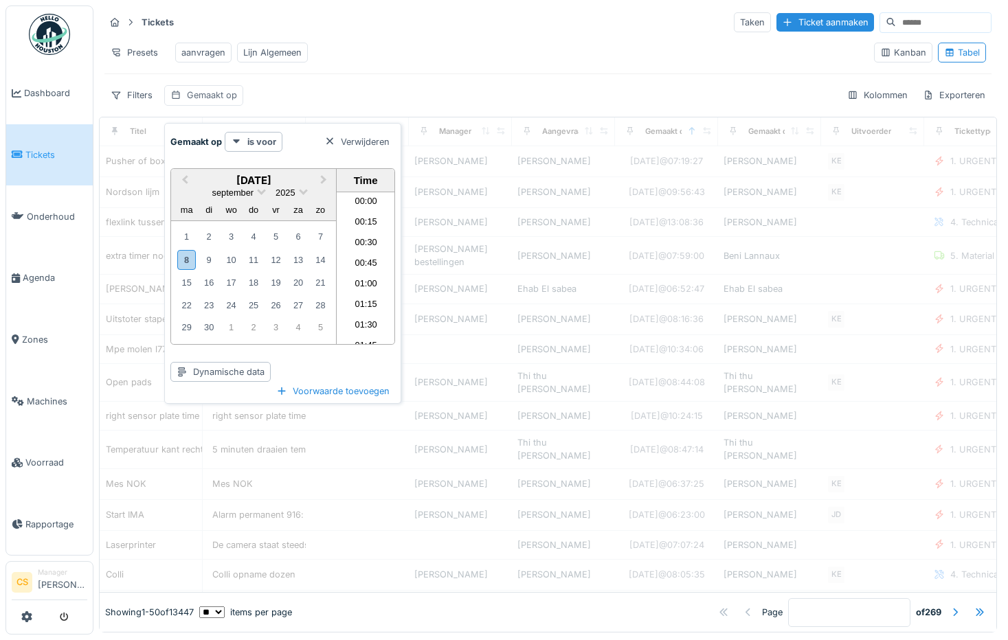
scroll to position [1027, 0]
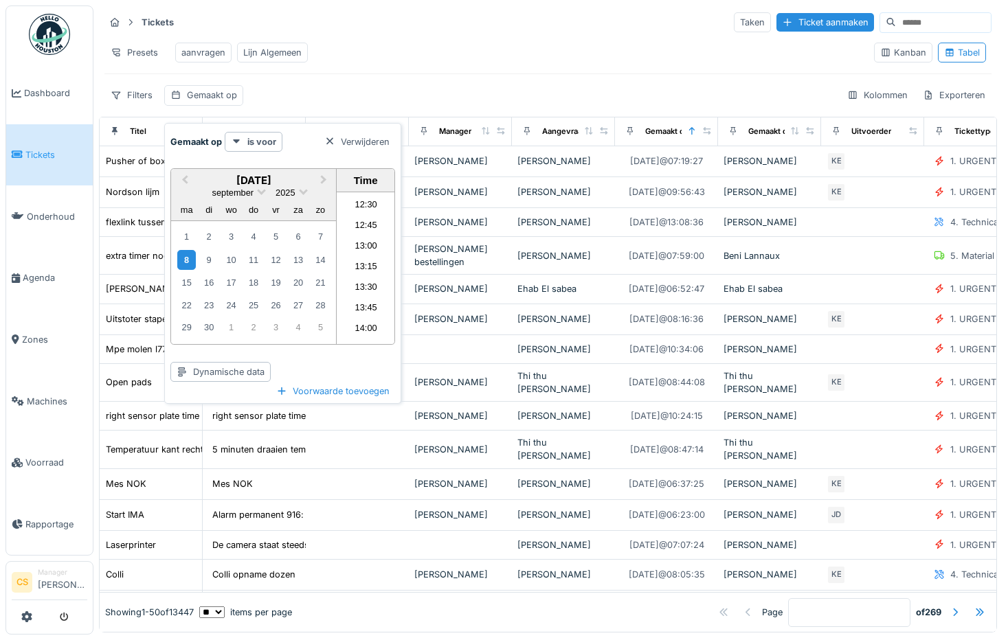
click at [182, 260] on div "8" at bounding box center [186, 260] width 19 height 20
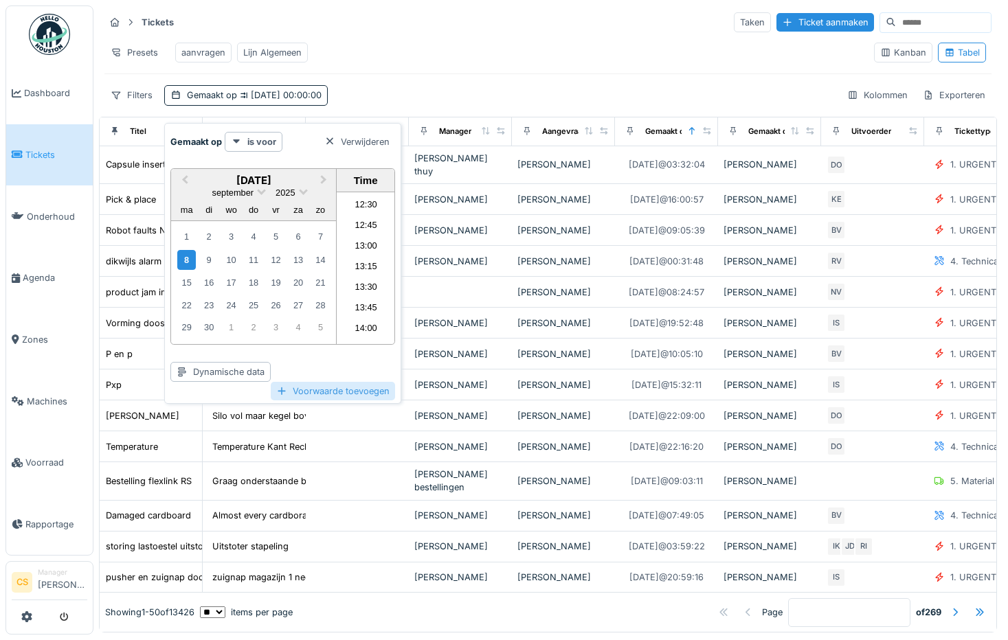
click at [367, 390] on div "Voorwaarde toevoegen" at bounding box center [333, 391] width 124 height 19
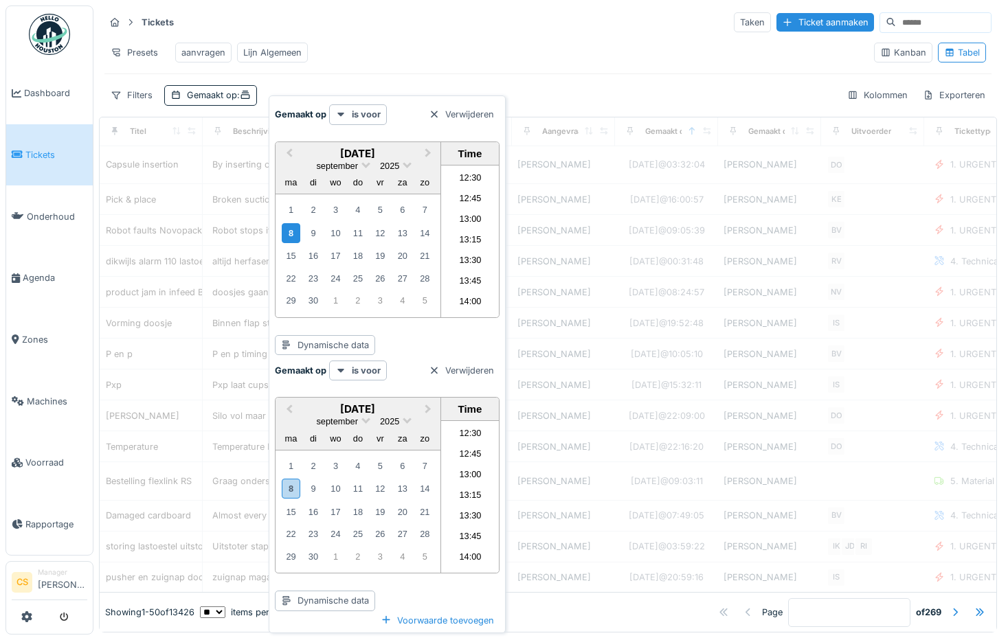
click at [497, 45] on div "Presets aanvragen Lijn Algemeen" at bounding box center [483, 52] width 759 height 31
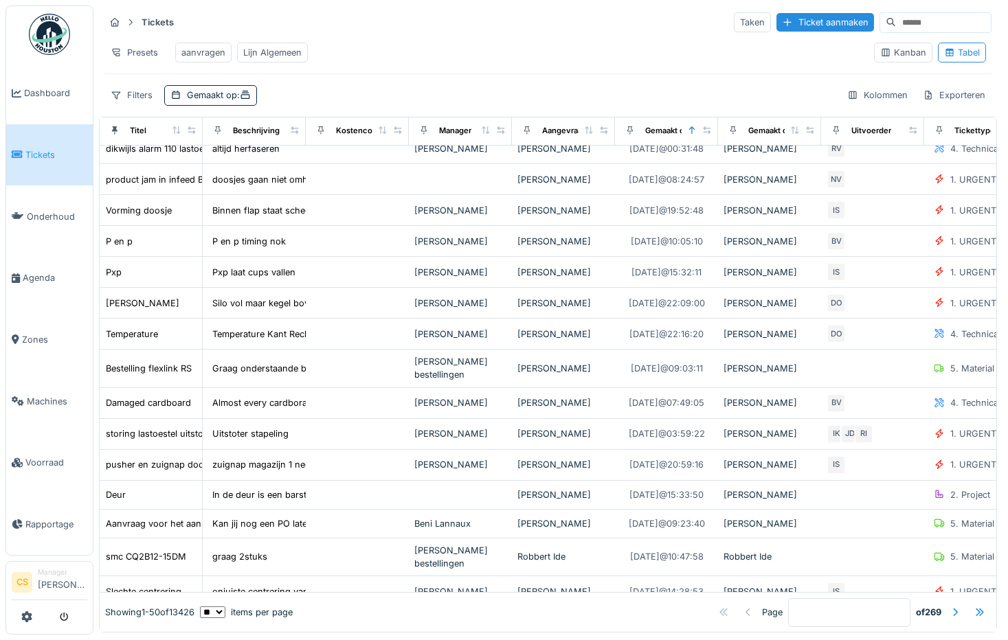
scroll to position [137, 0]
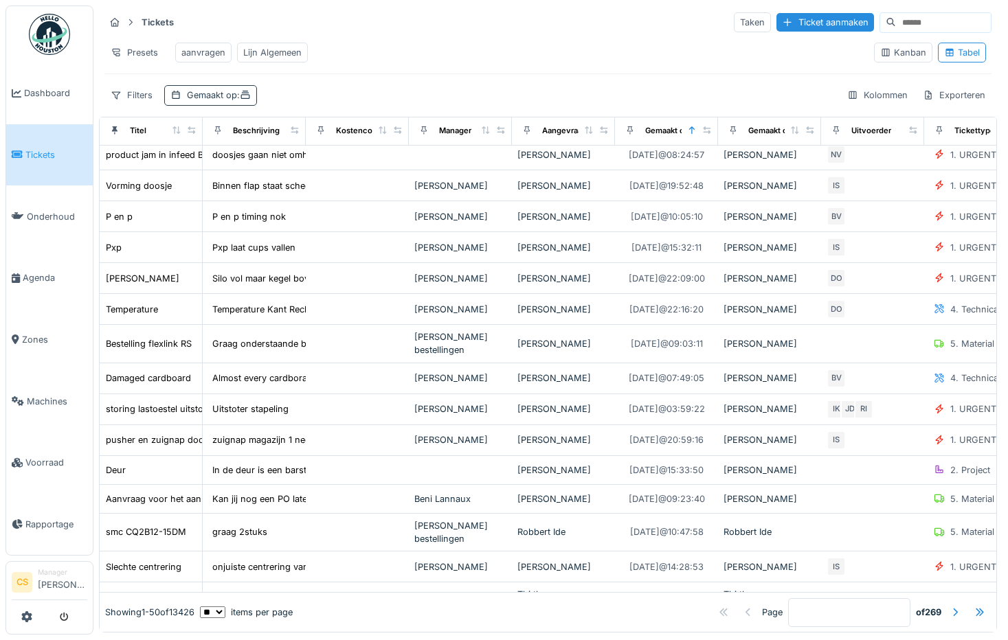
click at [220, 102] on div "Gemaakt op :" at bounding box center [219, 95] width 64 height 13
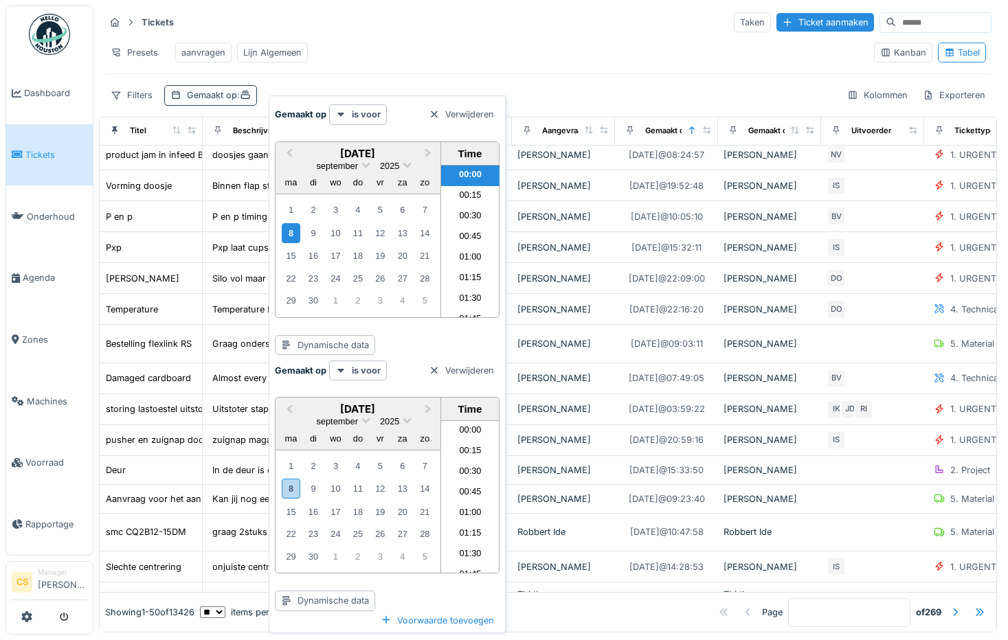
scroll to position [1027, 0]
click at [311, 491] on div "9" at bounding box center [313, 489] width 19 height 19
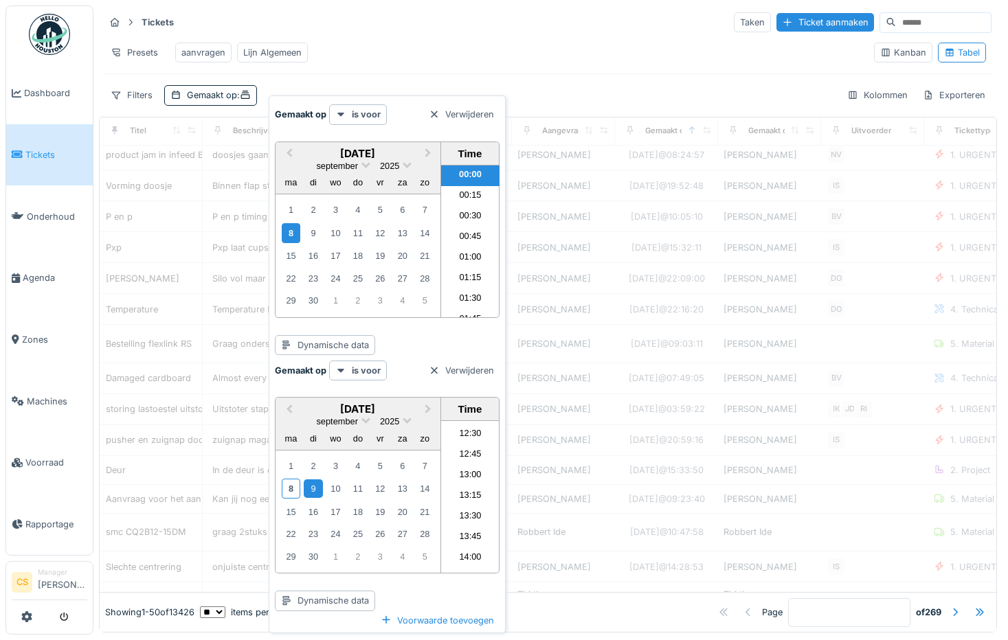
click at [579, 18] on div "Tickets Taken Ticket aanmaken" at bounding box center [547, 22] width 887 height 23
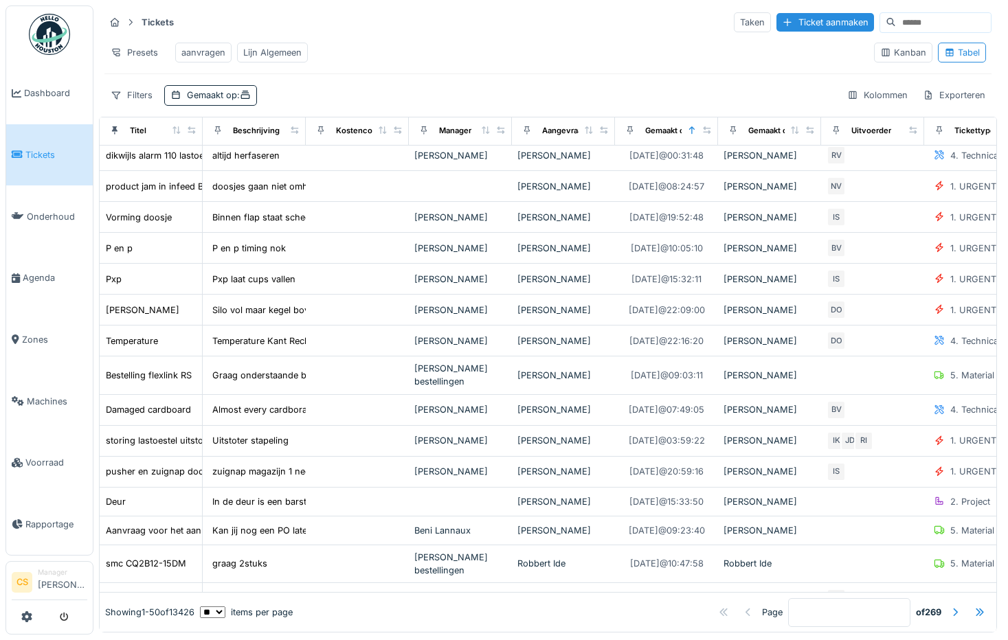
scroll to position [0, 0]
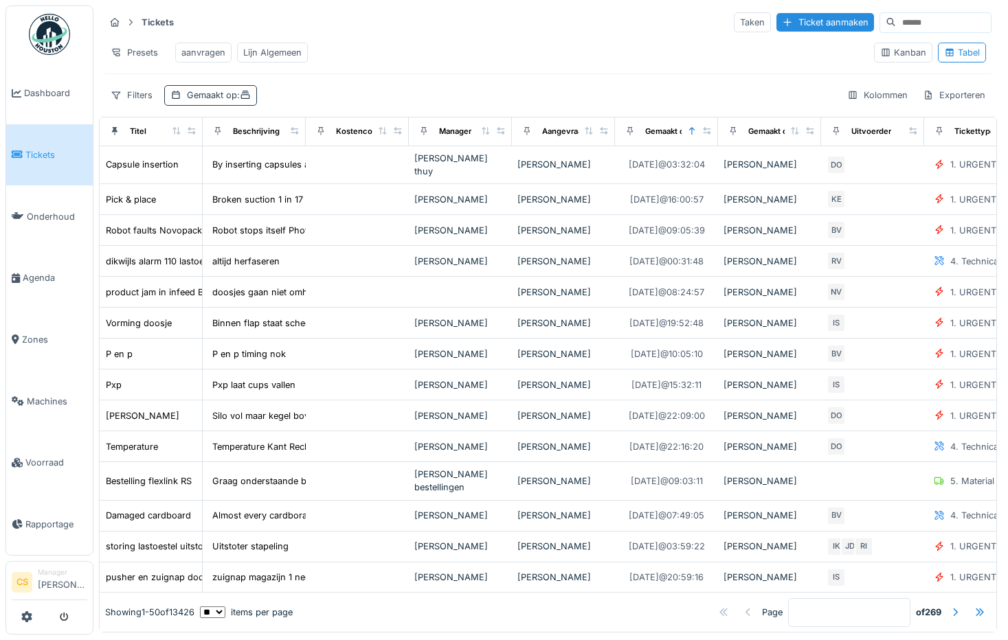
click at [235, 102] on div "Gemaakt op :" at bounding box center [219, 95] width 64 height 13
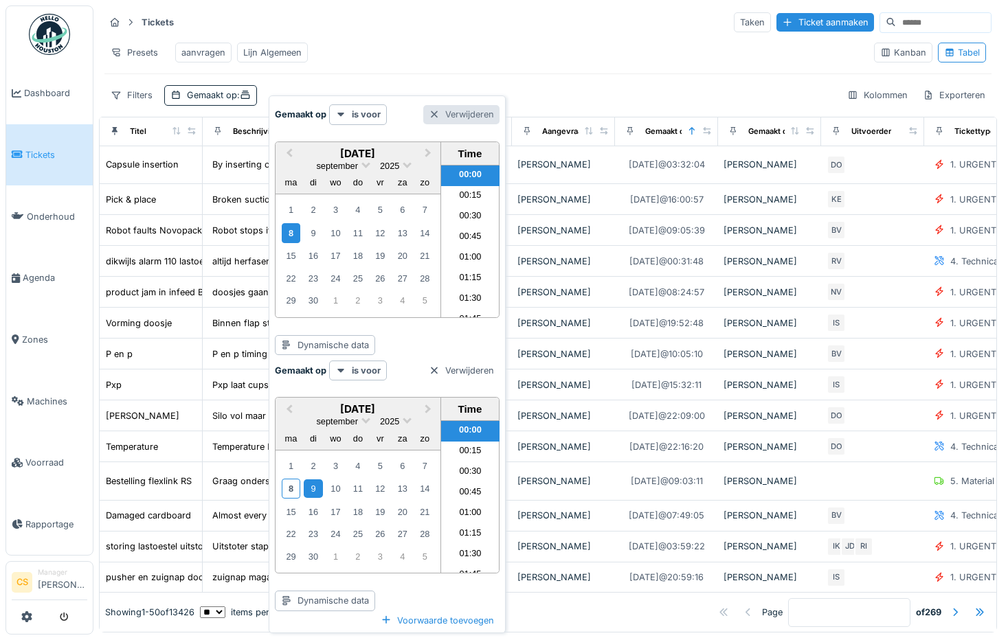
click at [434, 117] on div at bounding box center [434, 114] width 11 height 13
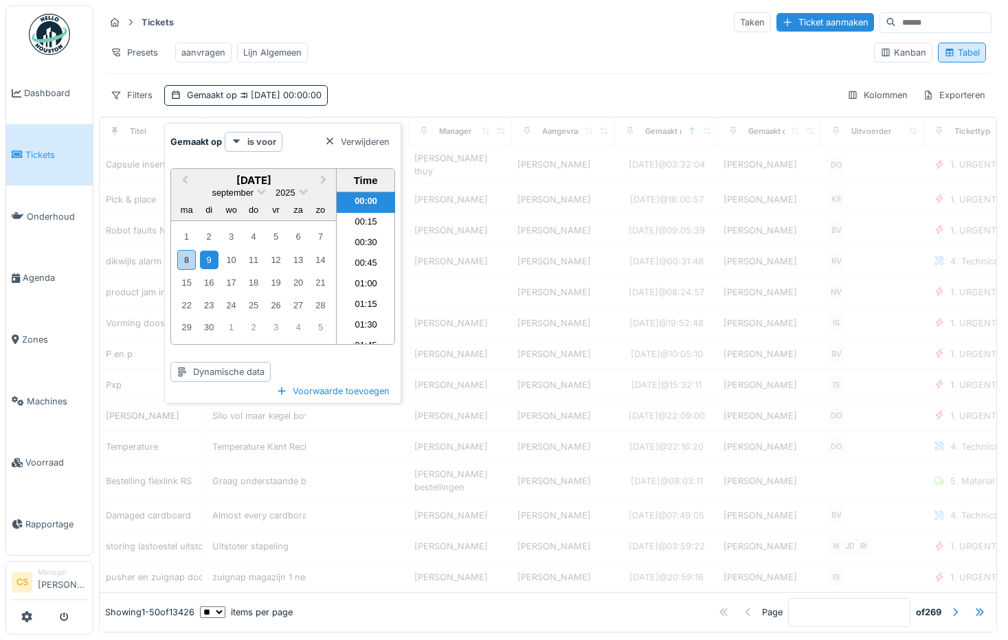
click at [947, 56] on div "Tabel" at bounding box center [962, 52] width 36 height 13
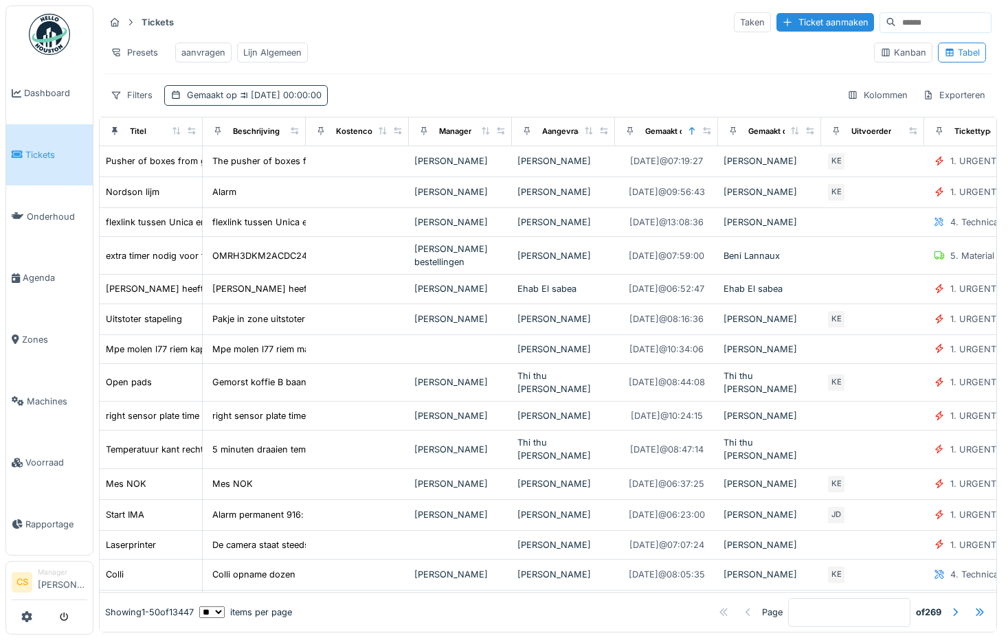
click at [212, 102] on div "Gemaakt op [DATE] 00:00:00" at bounding box center [254, 95] width 135 height 13
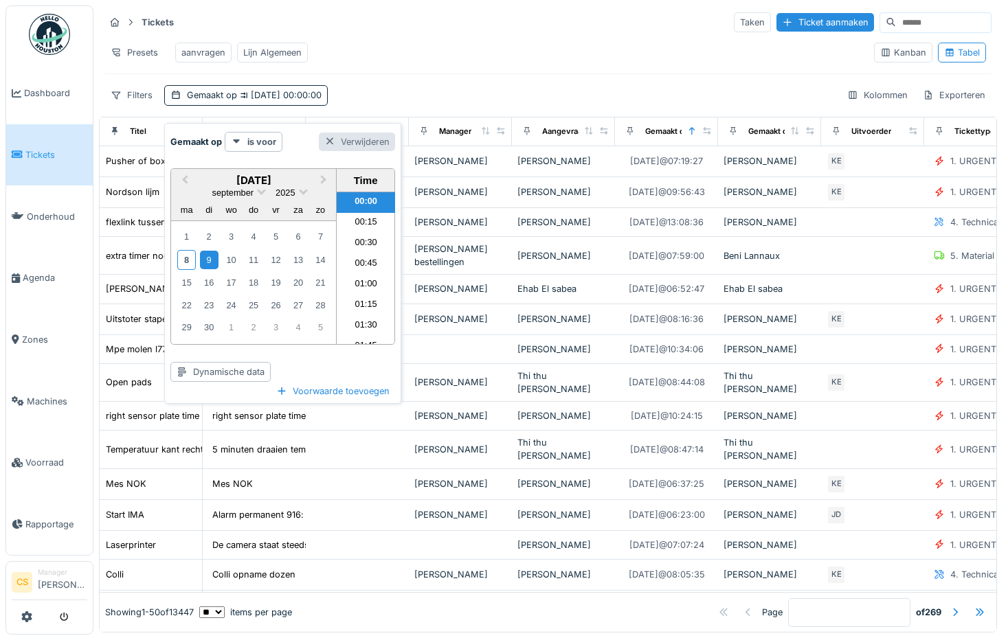
click at [330, 142] on div at bounding box center [329, 141] width 11 height 13
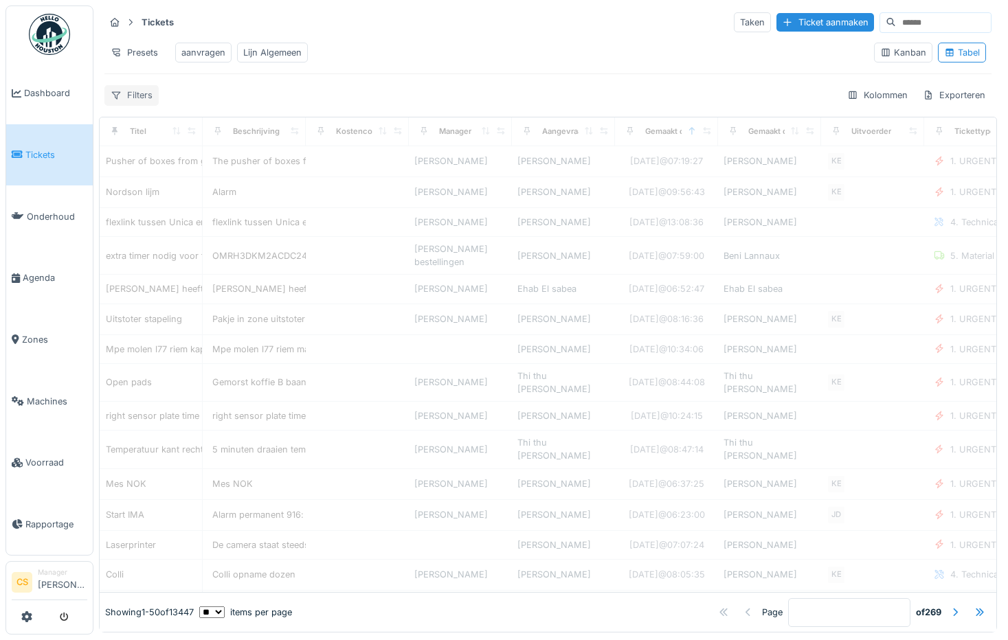
click at [135, 105] on div "Filters" at bounding box center [131, 95] width 54 height 20
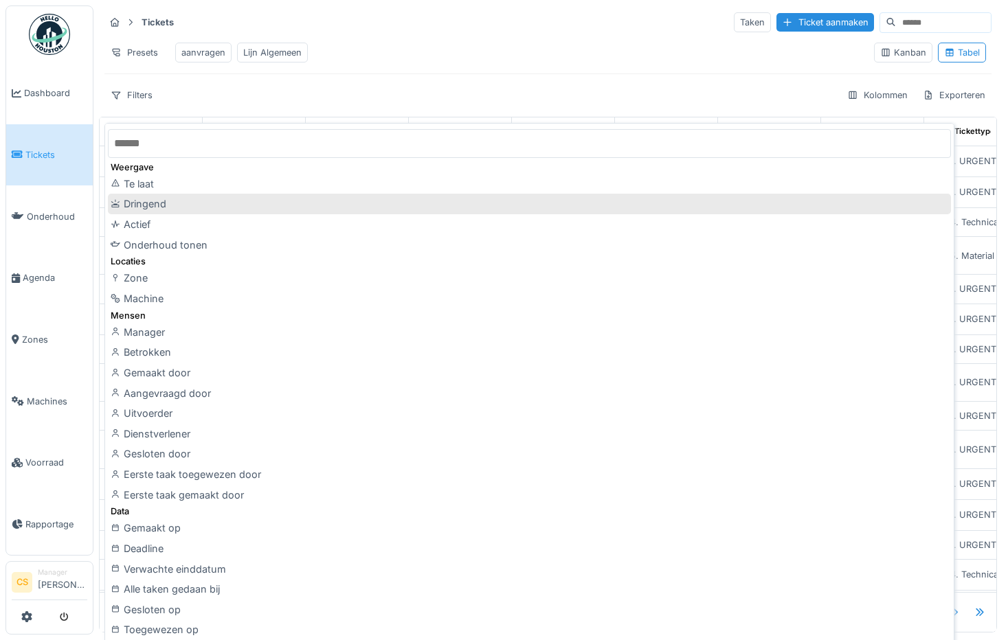
click at [160, 203] on div "Dringend" at bounding box center [529, 204] width 843 height 21
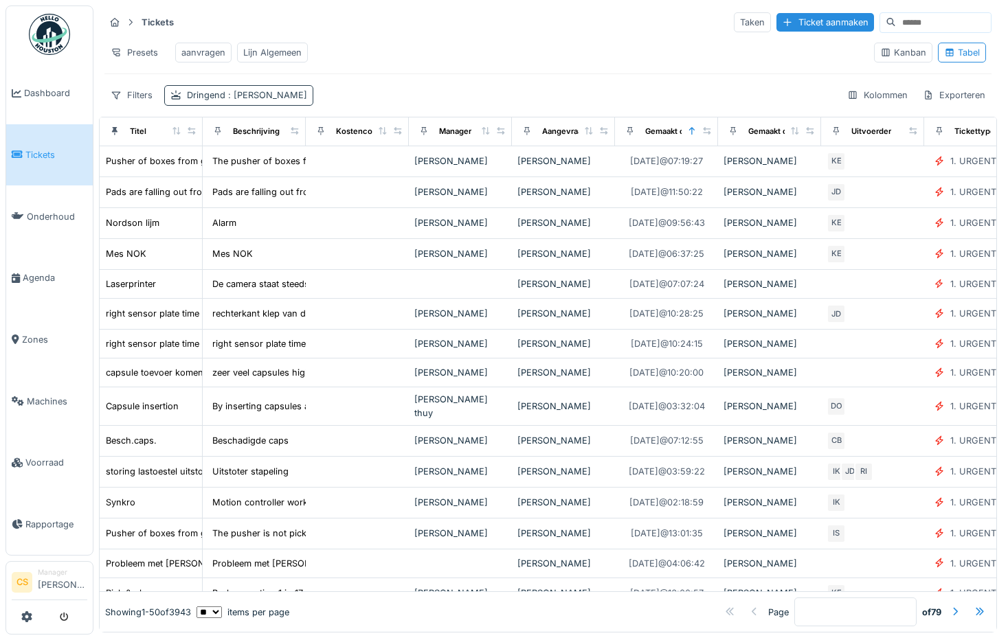
click at [221, 102] on div "Dringend : Ja" at bounding box center [247, 95] width 120 height 13
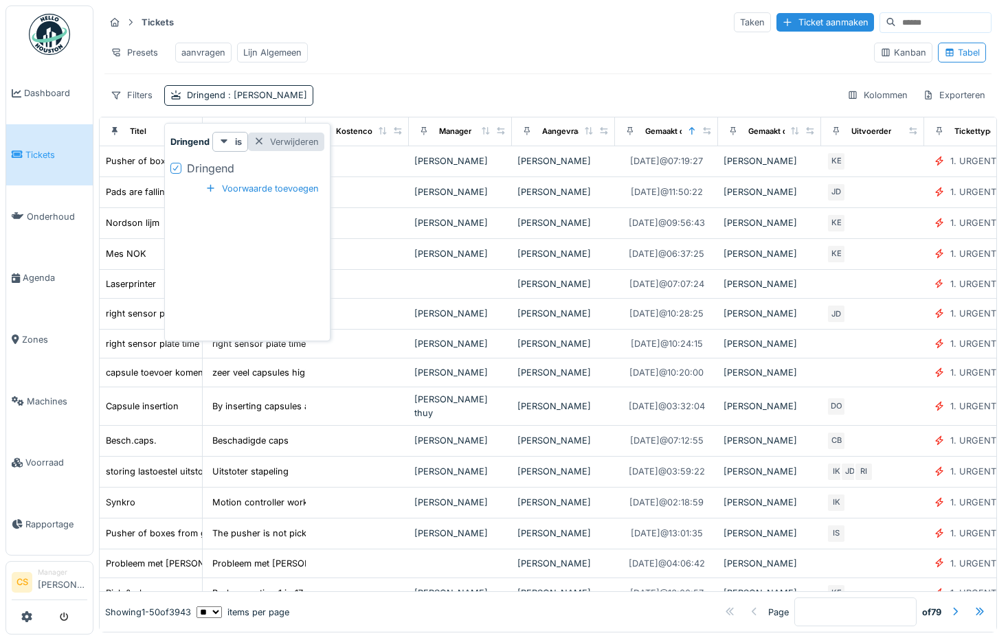
click at [262, 141] on div at bounding box center [259, 141] width 11 height 13
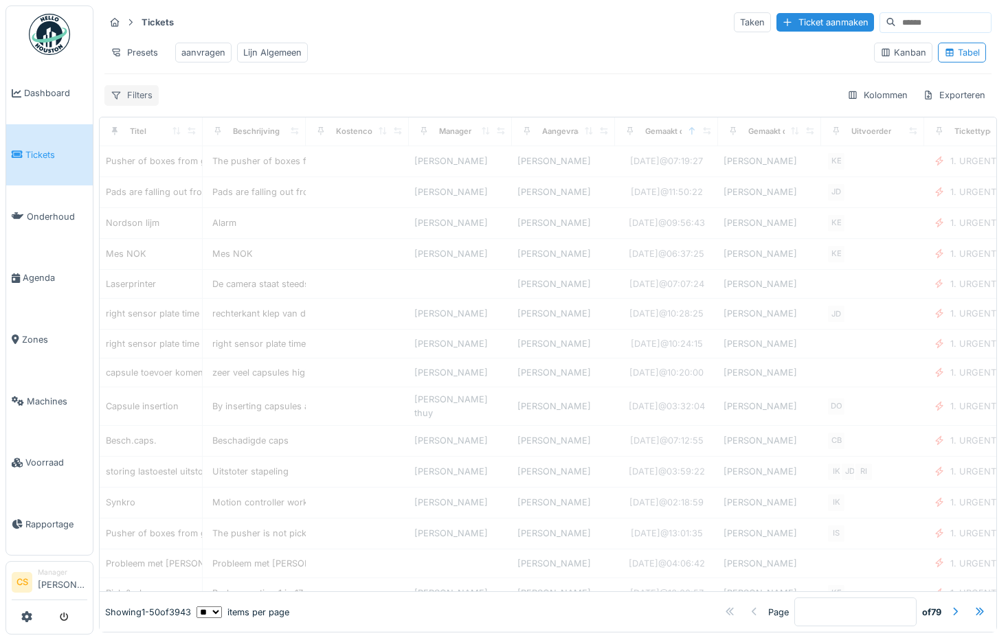
click at [142, 103] on div "Filters" at bounding box center [131, 95] width 54 height 20
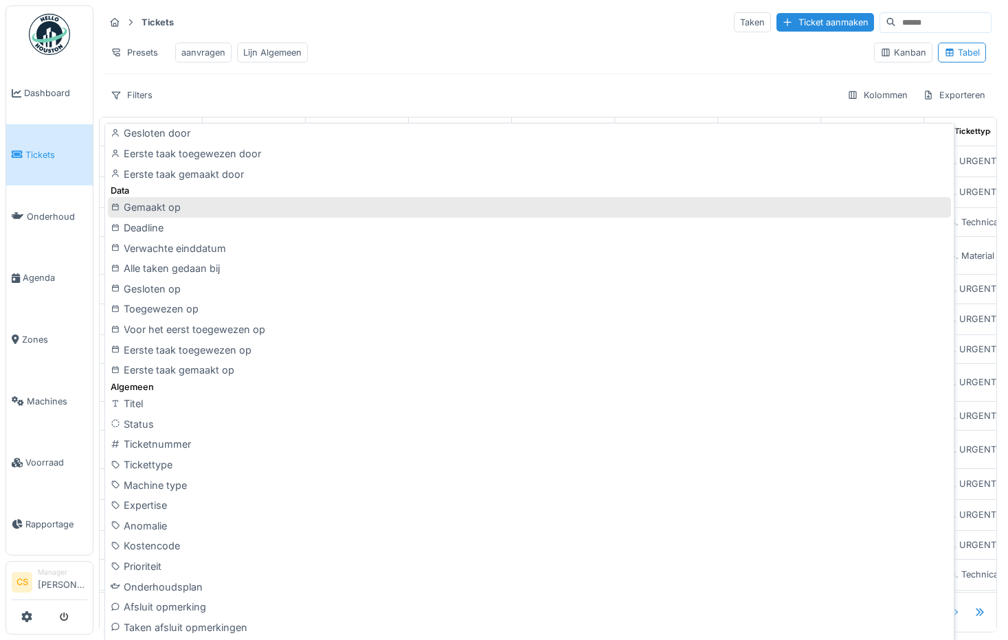
scroll to position [344, 0]
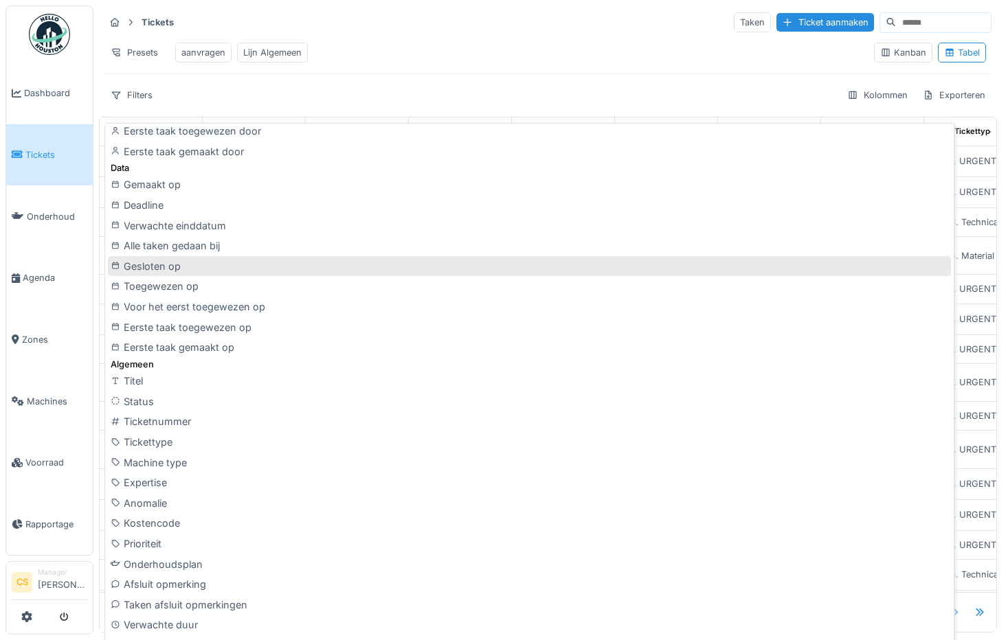
click at [161, 269] on div "Gesloten op" at bounding box center [529, 266] width 843 height 21
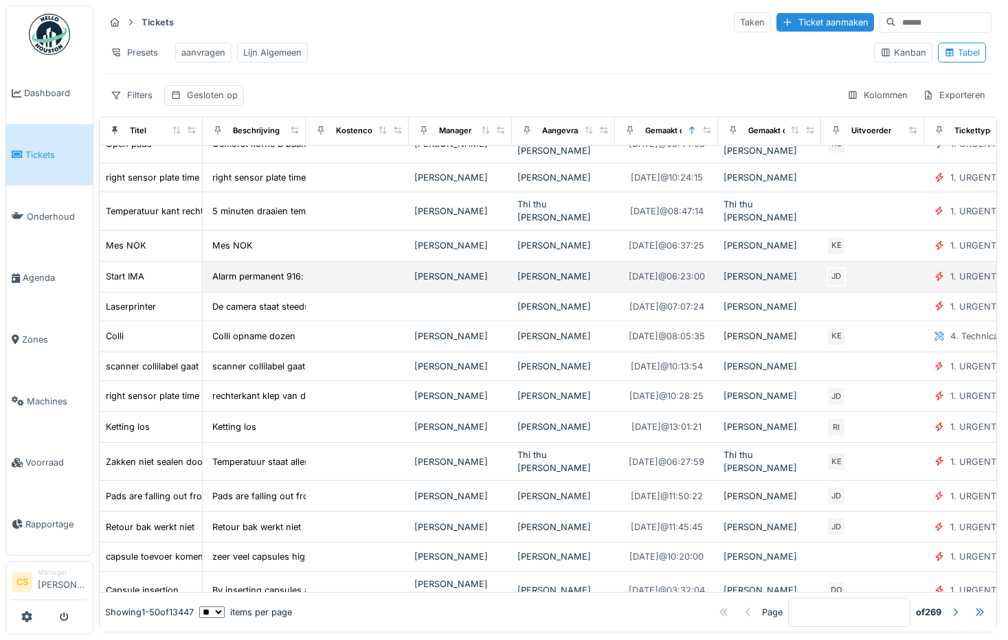
scroll to position [275, 0]
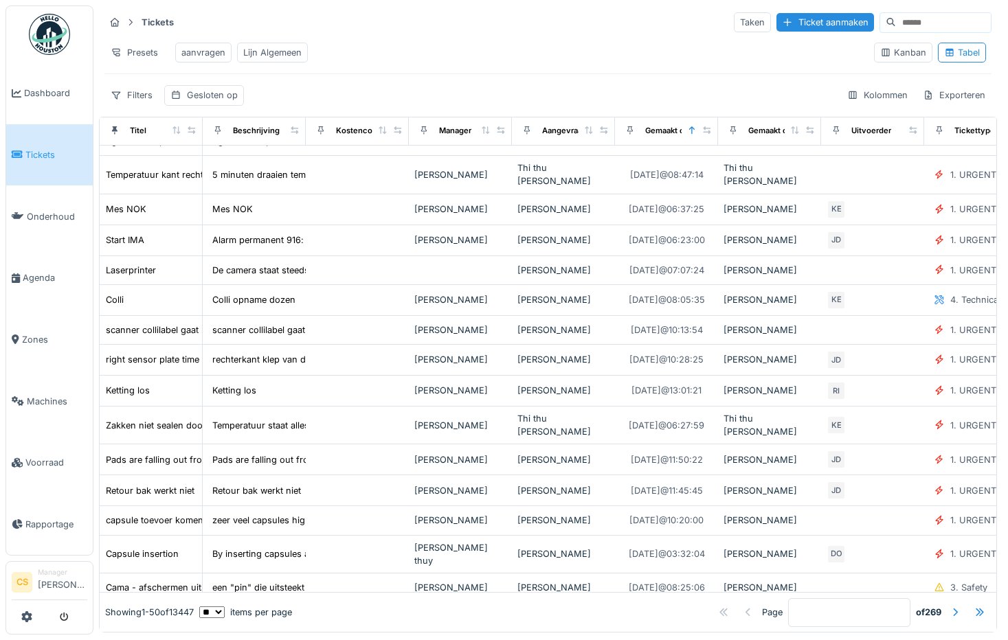
click at [537, 34] on div "Tickets Taken Ticket aanmaken" at bounding box center [547, 22] width 887 height 23
